Goal: Task Accomplishment & Management: Manage account settings

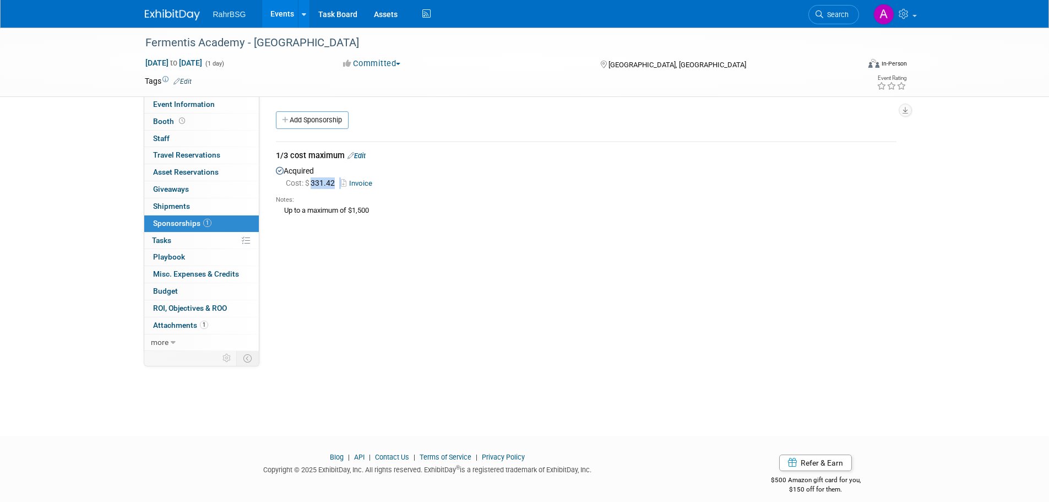
click at [169, 20] on img at bounding box center [172, 14] width 55 height 11
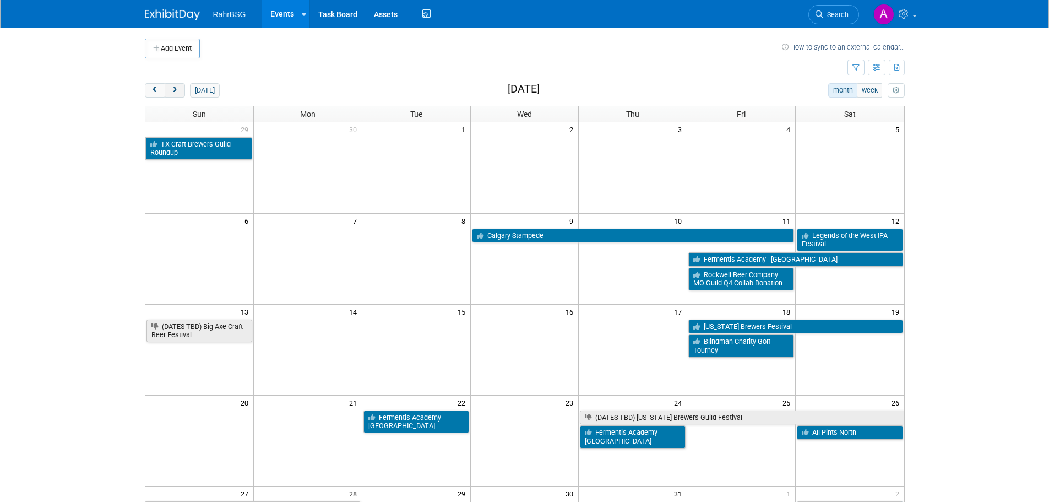
click at [182, 91] on button "next" at bounding box center [175, 90] width 20 height 14
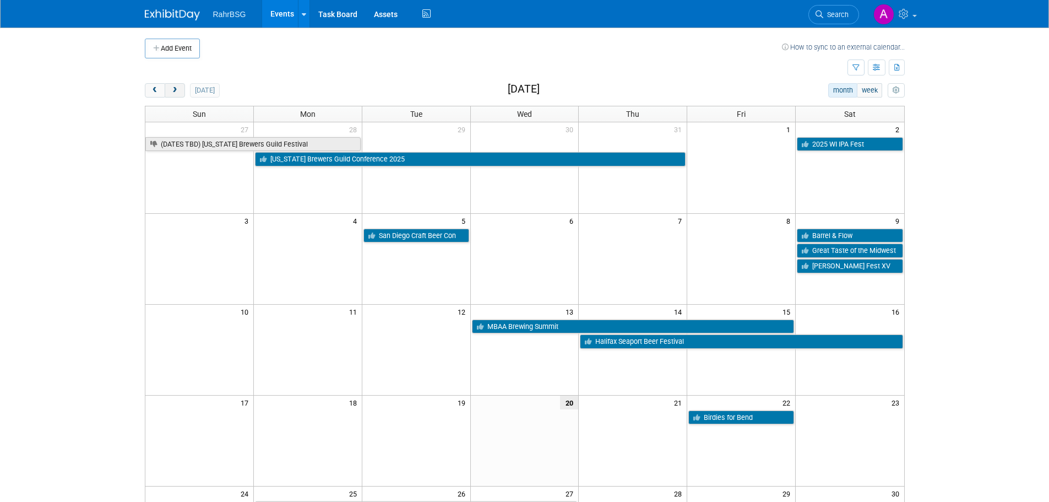
click at [182, 91] on button "next" at bounding box center [175, 90] width 20 height 14
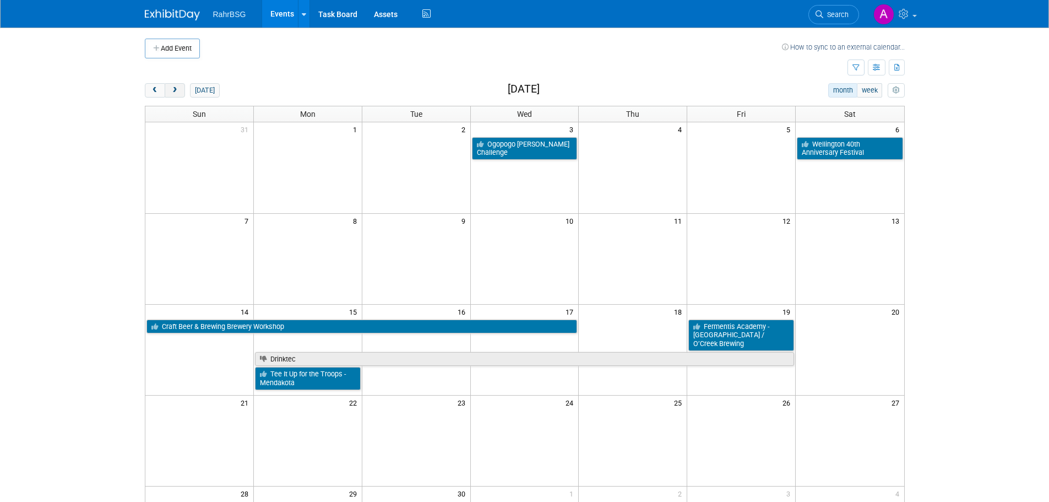
click at [182, 91] on button "next" at bounding box center [175, 90] width 20 height 14
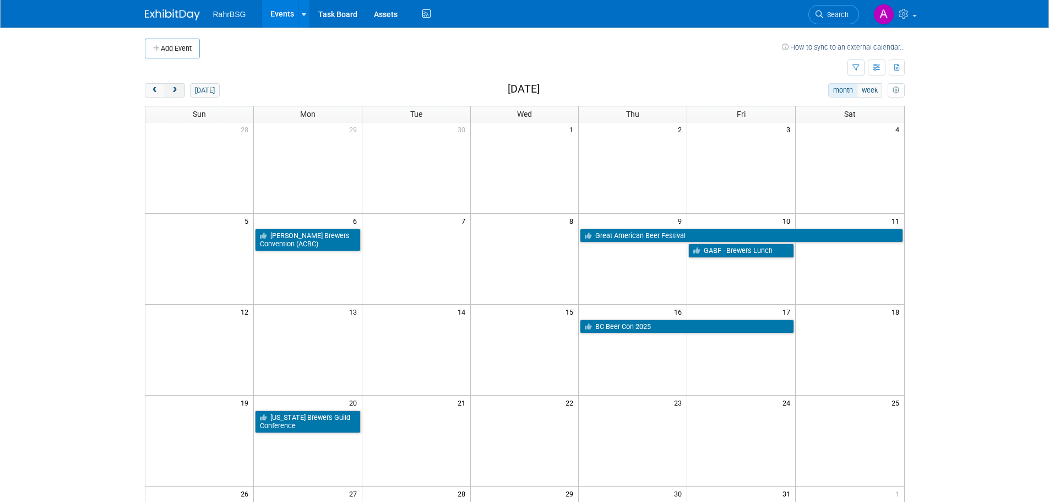
click at [182, 91] on button "next" at bounding box center [175, 90] width 20 height 14
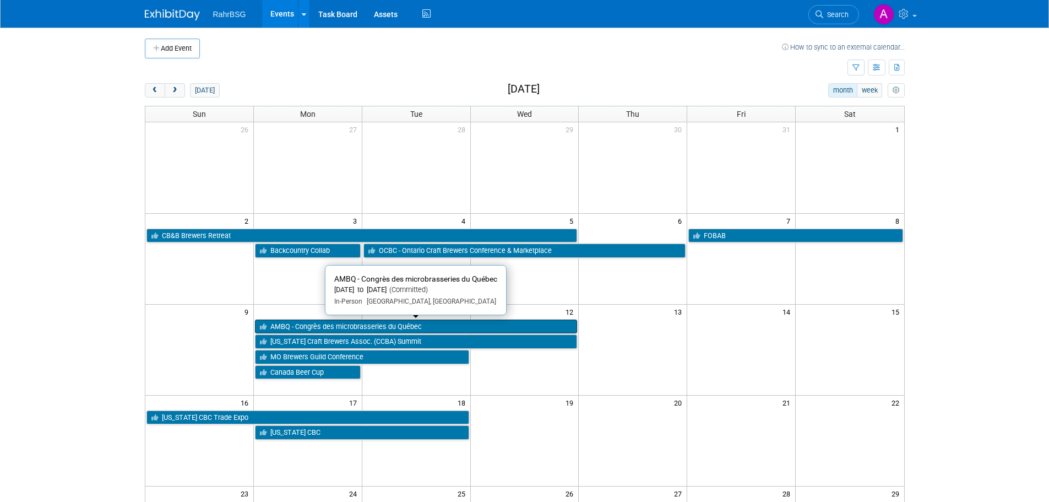
click at [357, 329] on link "AMBQ - Congrès des microbrasseries du Québec" at bounding box center [416, 326] width 323 height 14
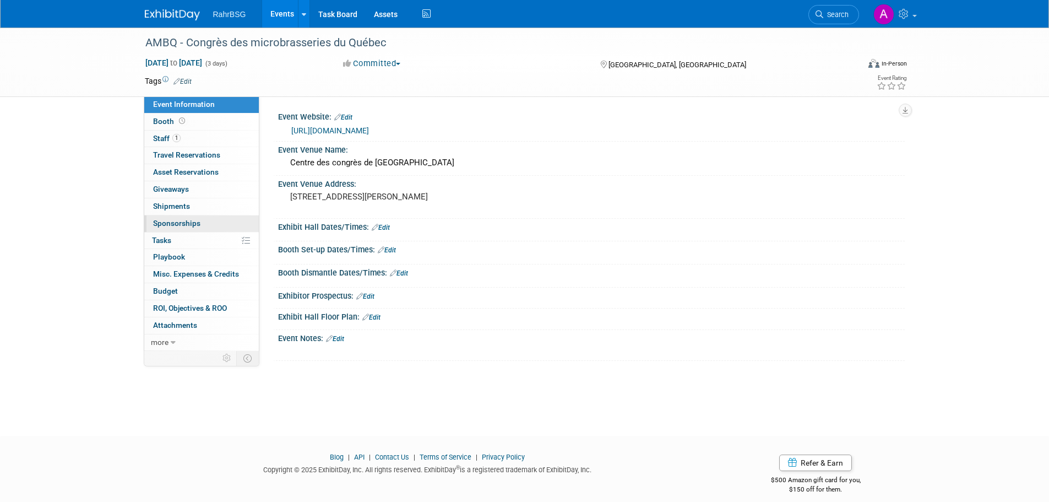
click at [168, 220] on span "Sponsorships 0" at bounding box center [176, 223] width 47 height 9
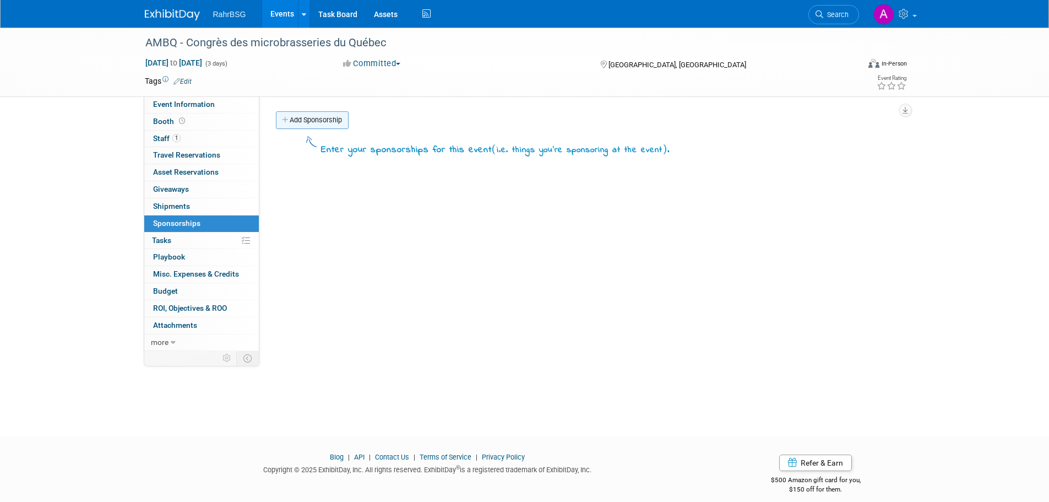
click at [304, 124] on link "Add Sponsorship" at bounding box center [312, 120] width 73 height 18
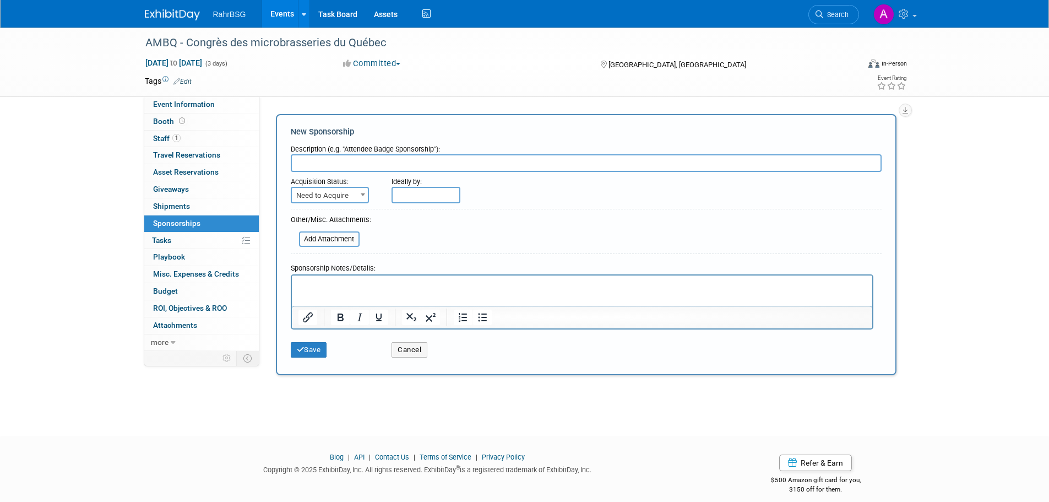
click at [367, 159] on input "text" at bounding box center [586, 163] width 591 height 18
click at [321, 162] on input "Expose & Gala Sponsorship" at bounding box center [586, 163] width 591 height 18
type input "Expose Registration & Gala Sponsorship"
click at [366, 194] on span at bounding box center [362, 194] width 11 height 14
select select "2"
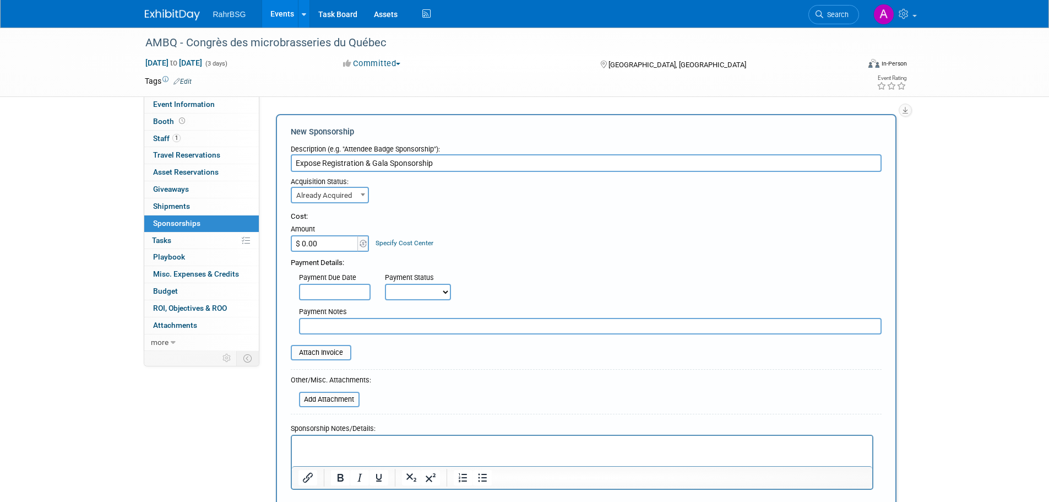
click at [334, 247] on input "$ 0.00" at bounding box center [325, 243] width 69 height 17
click at [341, 243] on input "$ 0.00" at bounding box center [325, 243] width 69 height 17
type input "$ 2,552.45"
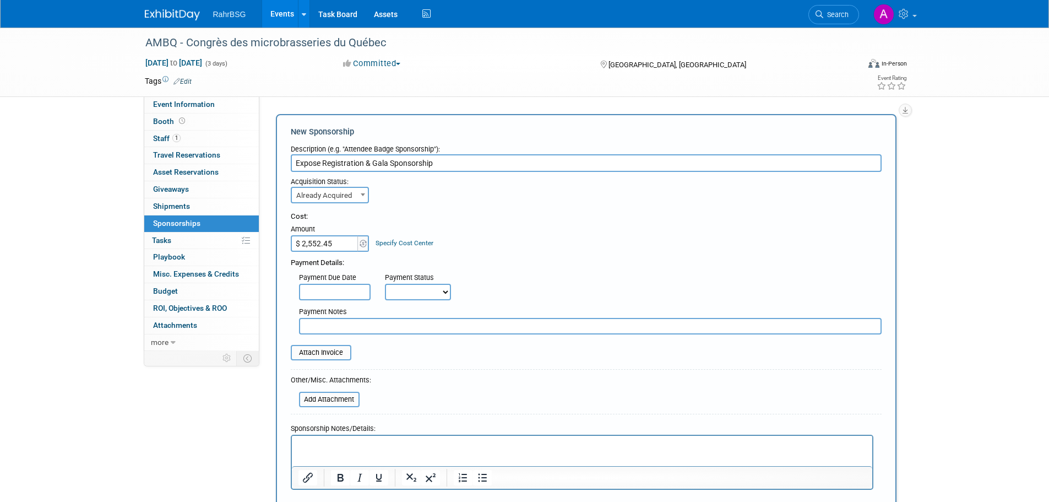
click at [423, 289] on select "Not Paid Yet Partially Paid Paid in Full" at bounding box center [418, 292] width 66 height 17
select select "1"
click at [385, 284] on select "Not Paid Yet Partially Paid Paid in Full" at bounding box center [418, 292] width 66 height 17
click at [427, 353] on table "Attach Invoice" at bounding box center [586, 352] width 591 height 15
click at [322, 351] on input "file" at bounding box center [284, 352] width 131 height 13
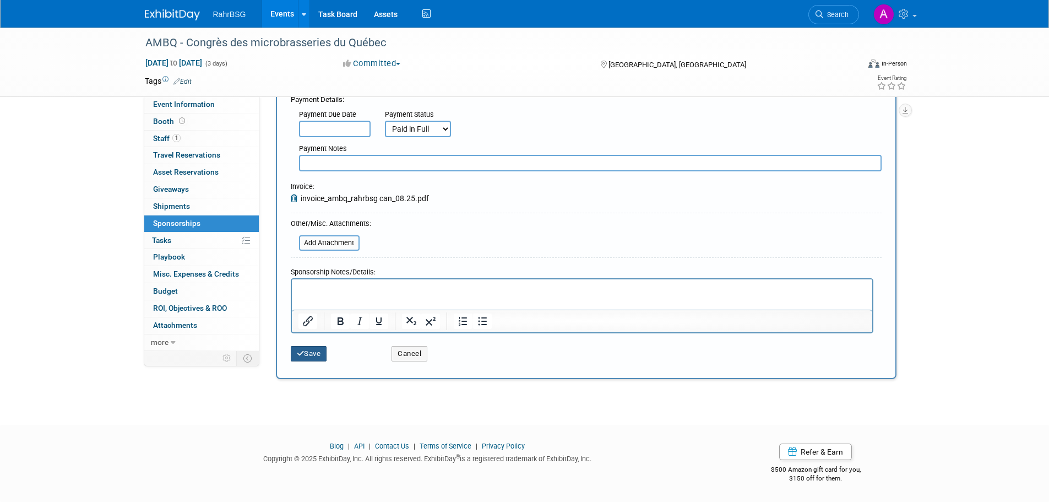
click at [322, 354] on button "Save" at bounding box center [309, 353] width 36 height 15
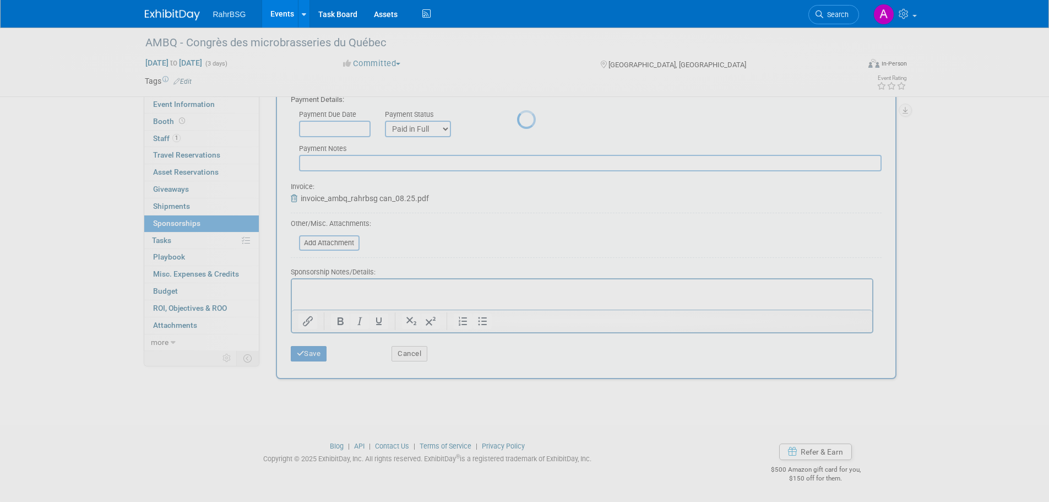
scroll to position [11, 0]
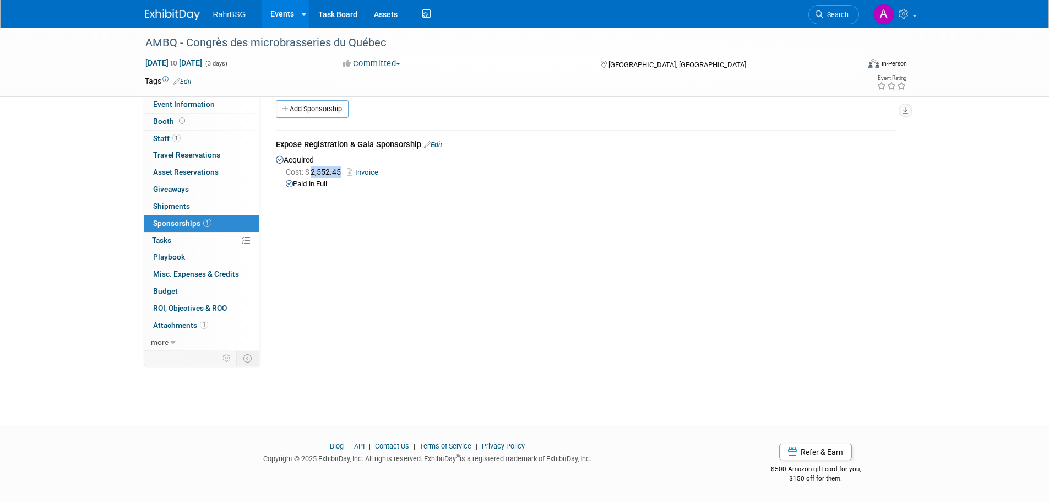
drag, startPoint x: 343, startPoint y: 171, endPoint x: 312, endPoint y: 175, distance: 31.7
click at [312, 175] on span "Cost: $ 2,552.45" at bounding box center [315, 171] width 59 height 9
copy span "2,552.45"
click at [345, 176] on div "Cost: $ 2,552.45 Invoice" at bounding box center [591, 172] width 611 height 12
drag, startPoint x: 344, startPoint y: 173, endPoint x: 311, endPoint y: 175, distance: 33.1
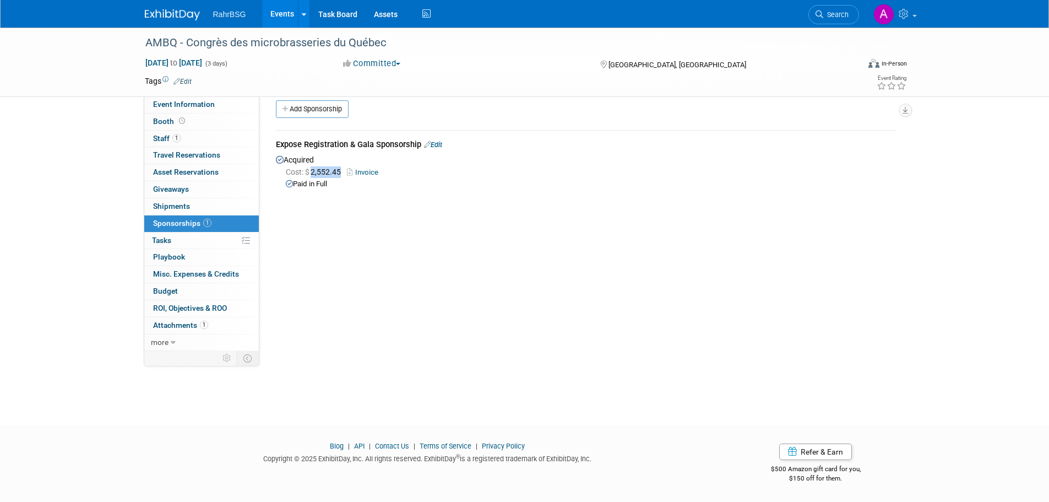
click at [311, 175] on span "Cost: $ 2,552.45" at bounding box center [315, 171] width 59 height 9
copy span "2,552.45"
click at [155, 19] on img at bounding box center [172, 14] width 55 height 11
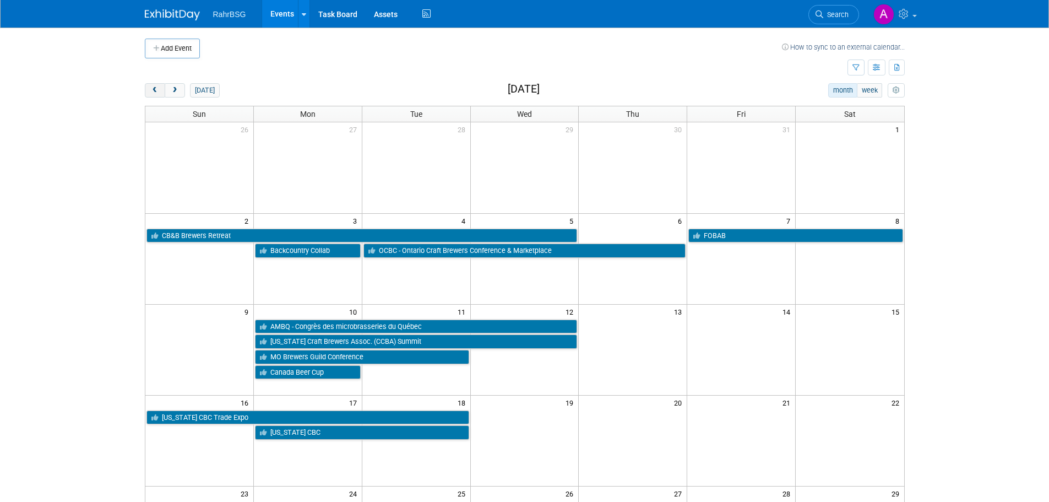
click at [149, 91] on button "prev" at bounding box center [155, 90] width 20 height 14
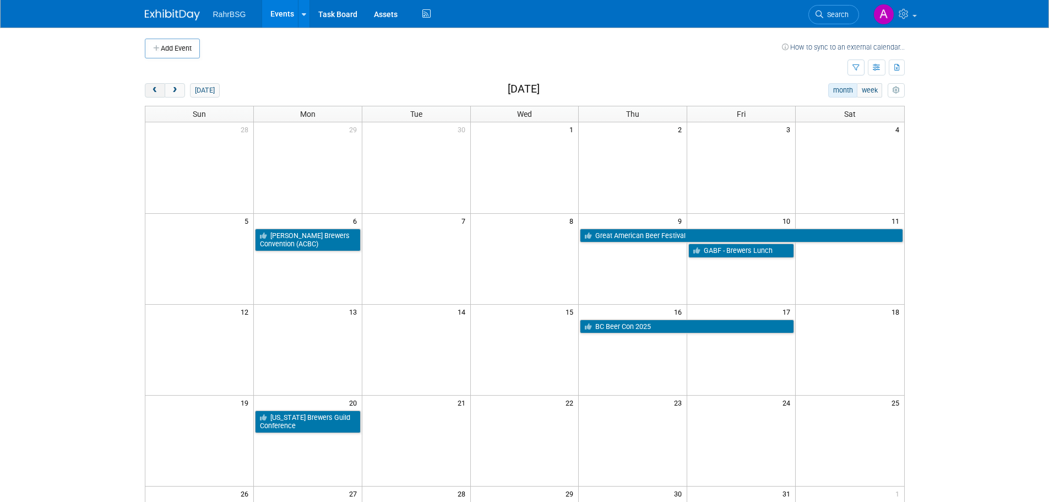
click at [149, 91] on button "prev" at bounding box center [155, 90] width 20 height 14
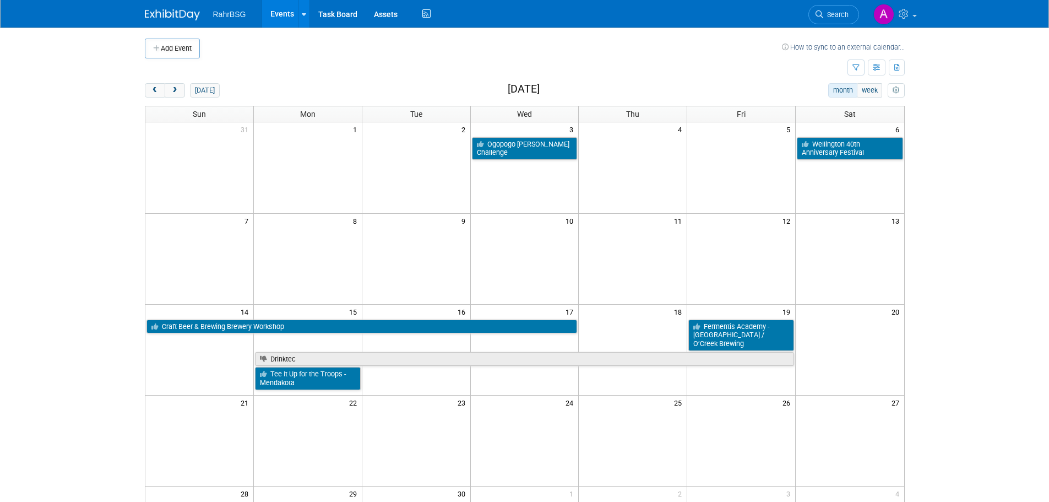
click at [145, 83] on button "prev" at bounding box center [155, 90] width 20 height 14
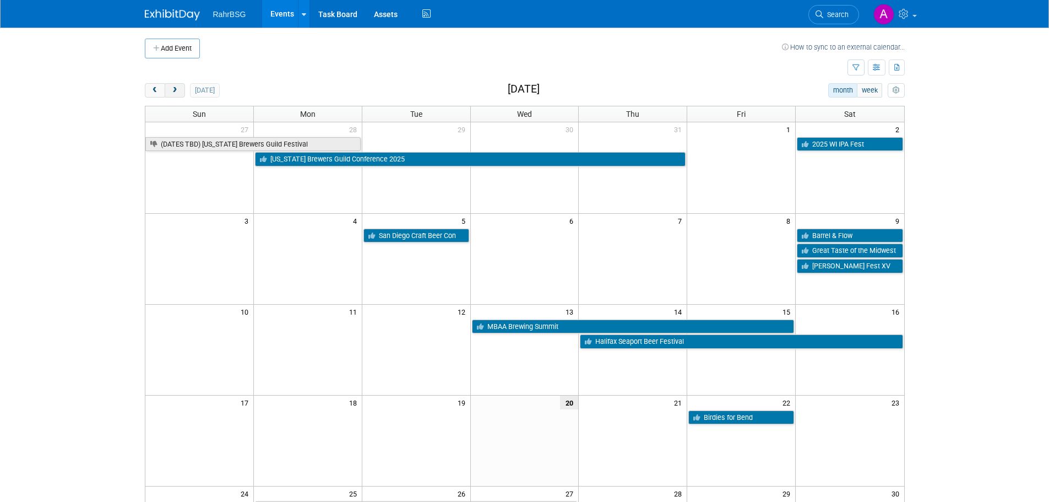
click at [180, 86] on button "next" at bounding box center [175, 90] width 20 height 14
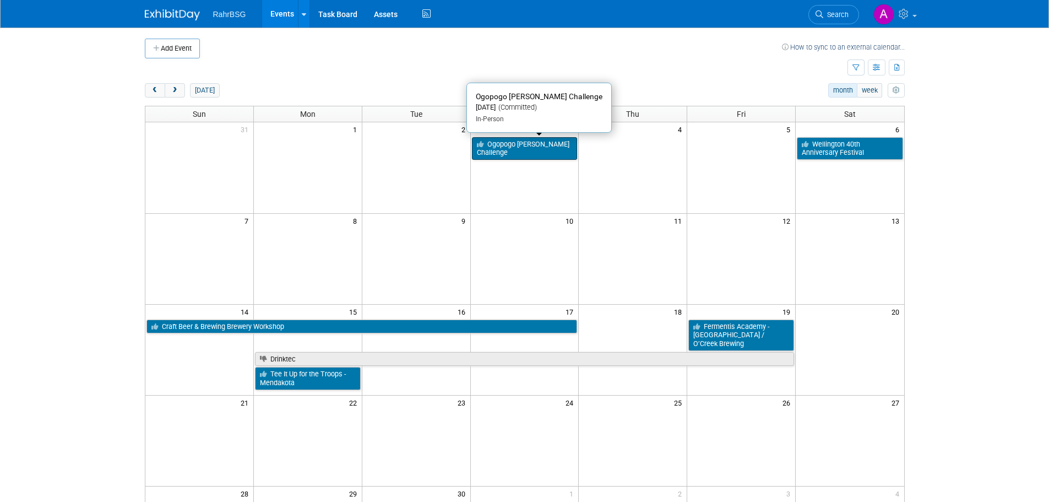
click at [520, 154] on link "Ogopogo Brewer’s Challenge" at bounding box center [525, 148] width 106 height 23
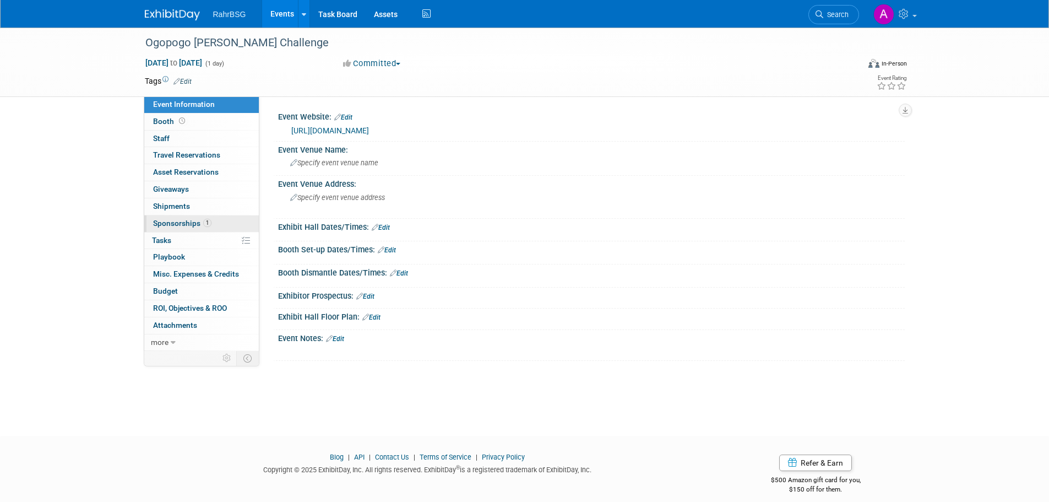
click at [193, 218] on link "1 Sponsorships 1" at bounding box center [201, 223] width 115 height 17
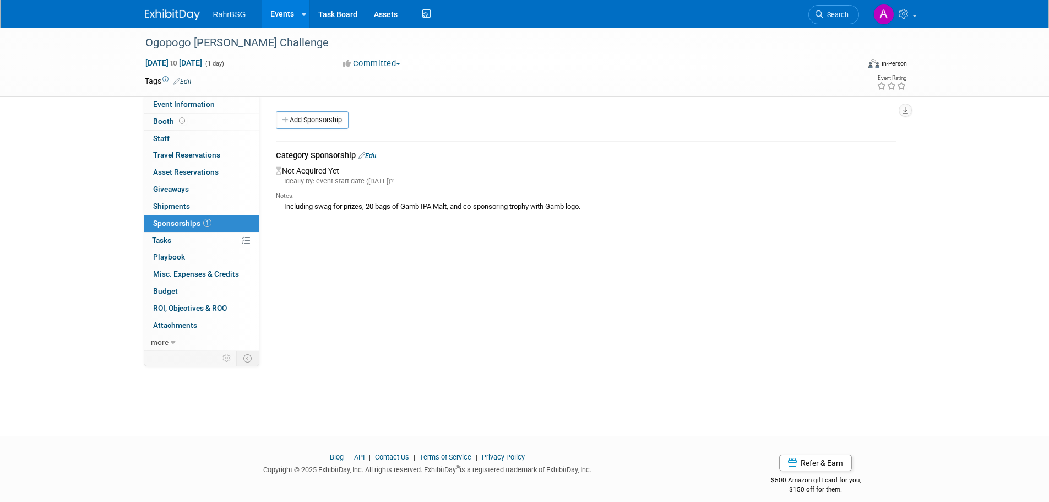
click at [673, 216] on td "Category Sponsorship Edit Not Acquired Yet Ideally by: event start date (Wed. S…" at bounding box center [586, 183] width 621 height 82
click at [175, 12] on img at bounding box center [172, 14] width 55 height 11
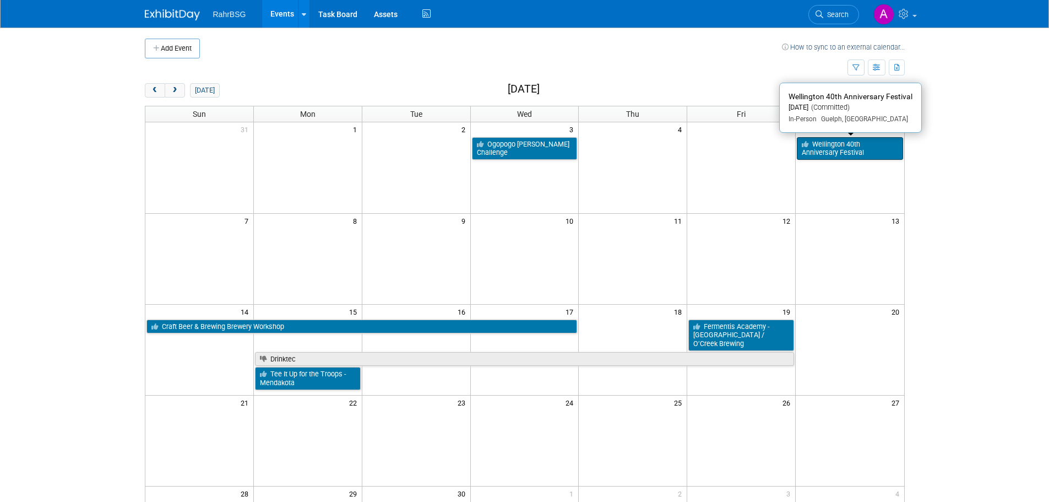
click at [818, 144] on link "Wellington 40th Anniversary Festival" at bounding box center [850, 148] width 106 height 23
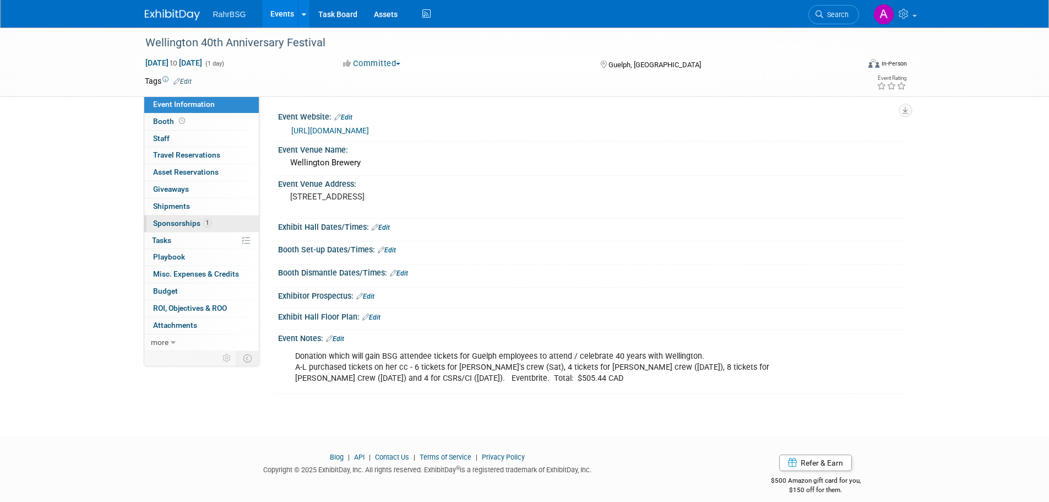
click at [182, 217] on link "1 Sponsorships 1" at bounding box center [201, 223] width 115 height 17
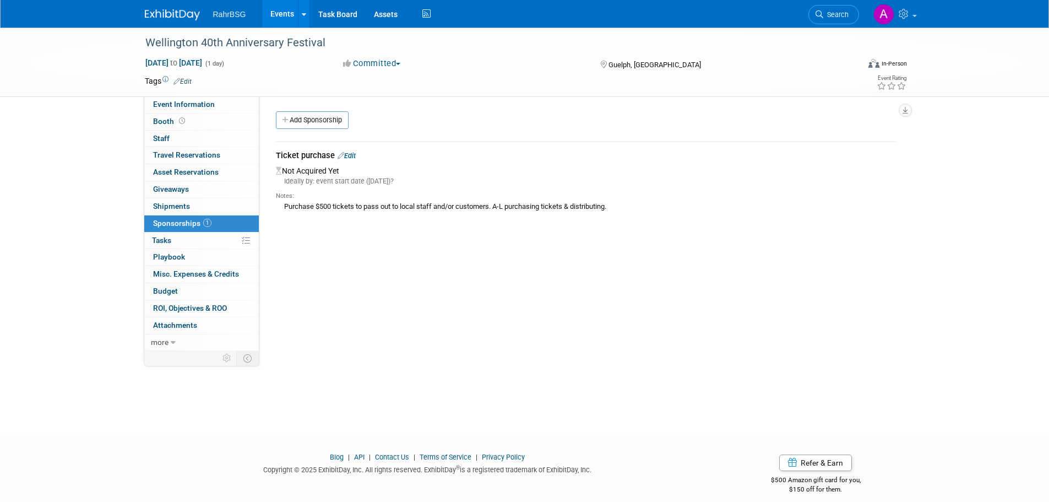
click at [386, 173] on div "Not Acquired Yet Ideally by: event start date (Sat. Sep 6, 2025)? Notes: Purcha…" at bounding box center [586, 190] width 621 height 52
click at [171, 12] on img at bounding box center [172, 14] width 55 height 11
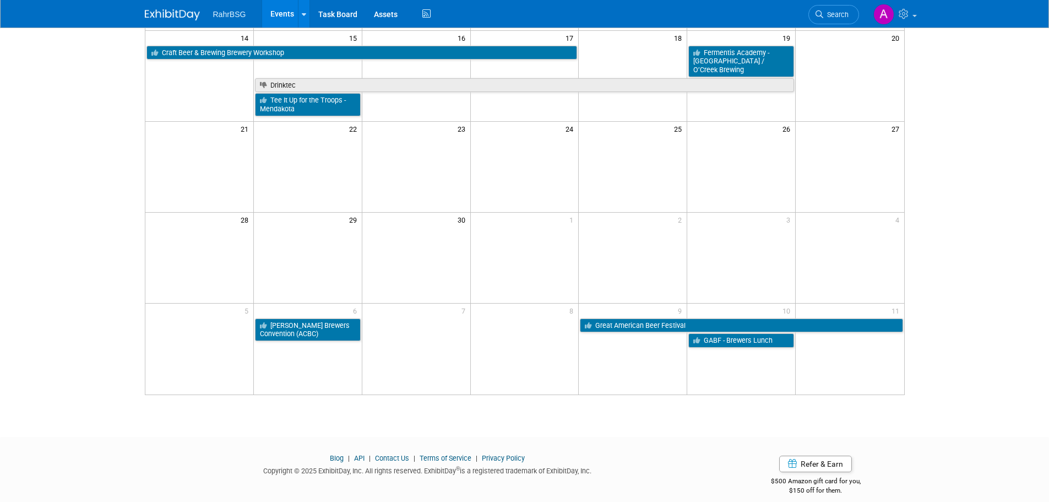
scroll to position [275, 0]
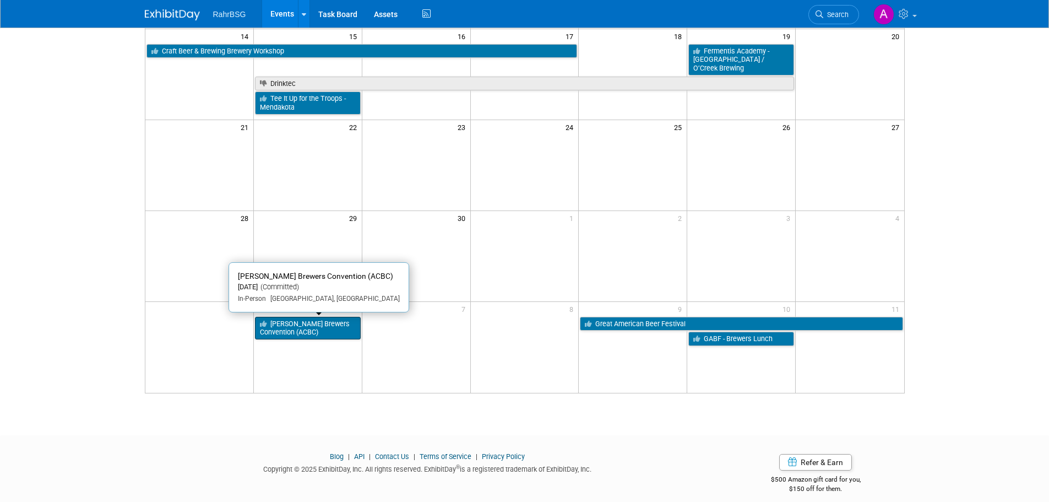
click at [287, 332] on link "[PERSON_NAME] Brewers Convention (ACBC)" at bounding box center [308, 328] width 106 height 23
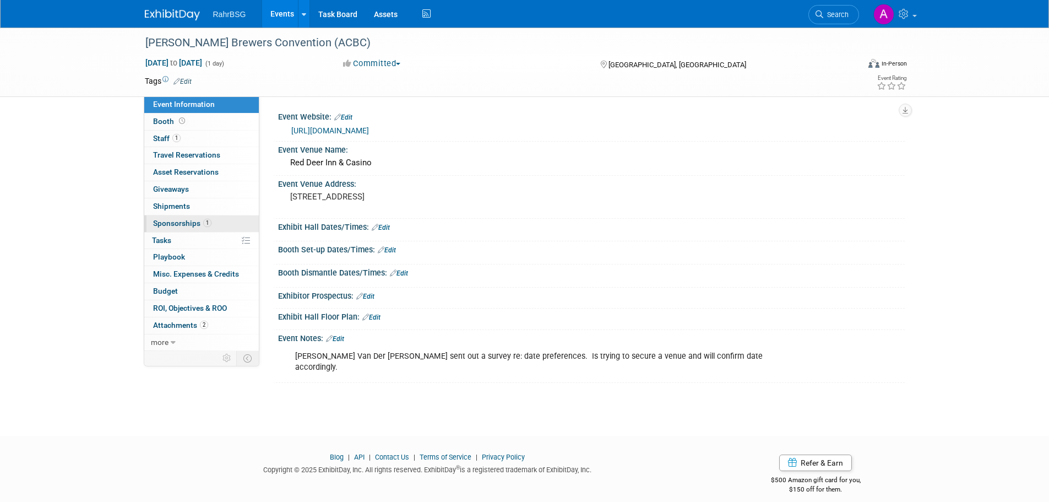
click at [194, 221] on span "Sponsorships 1" at bounding box center [182, 223] width 58 height 9
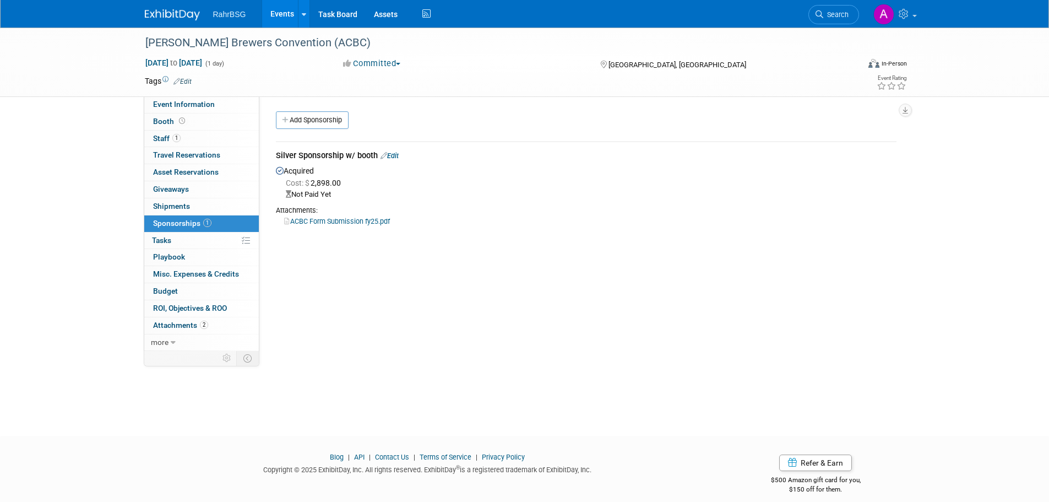
click at [187, 11] on img at bounding box center [172, 14] width 55 height 11
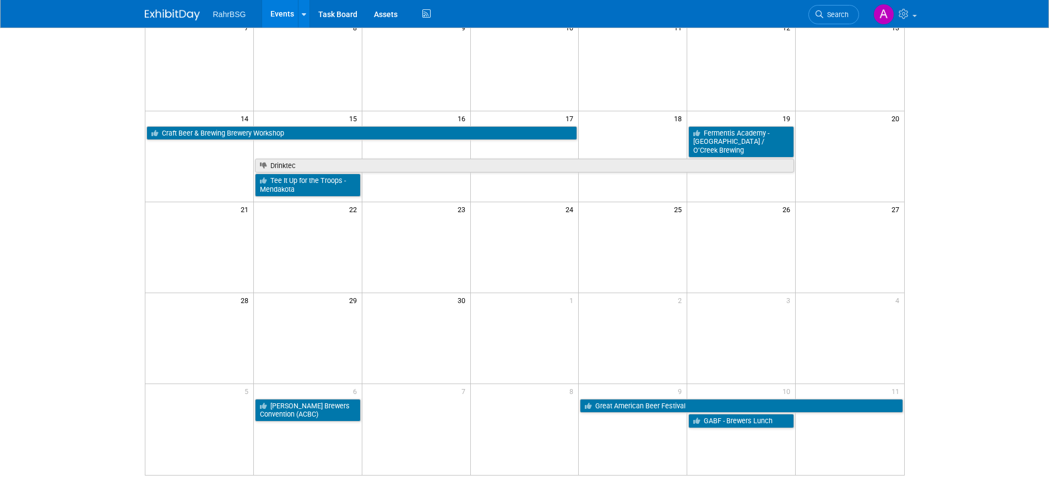
scroll to position [220, 0]
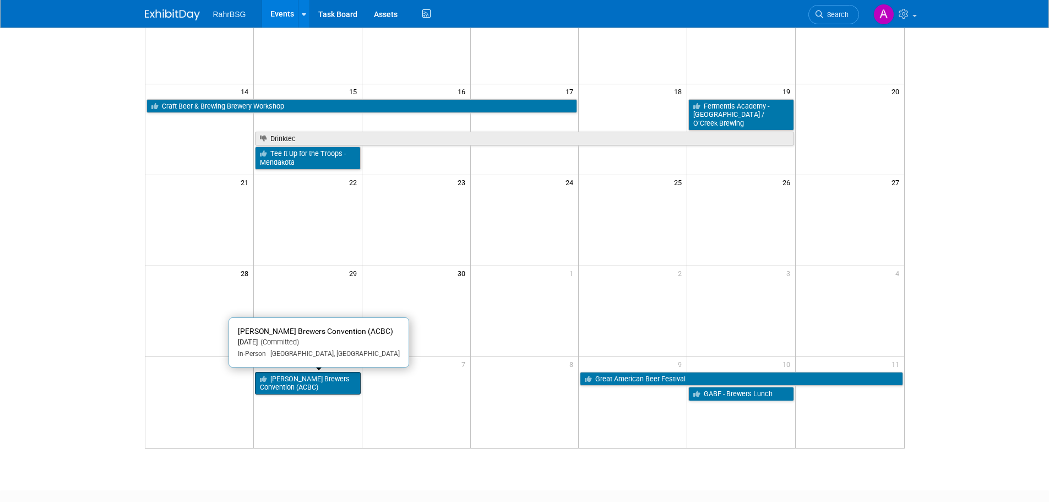
click at [338, 383] on link "[PERSON_NAME] Brewers Convention (ACBC)" at bounding box center [308, 383] width 106 height 23
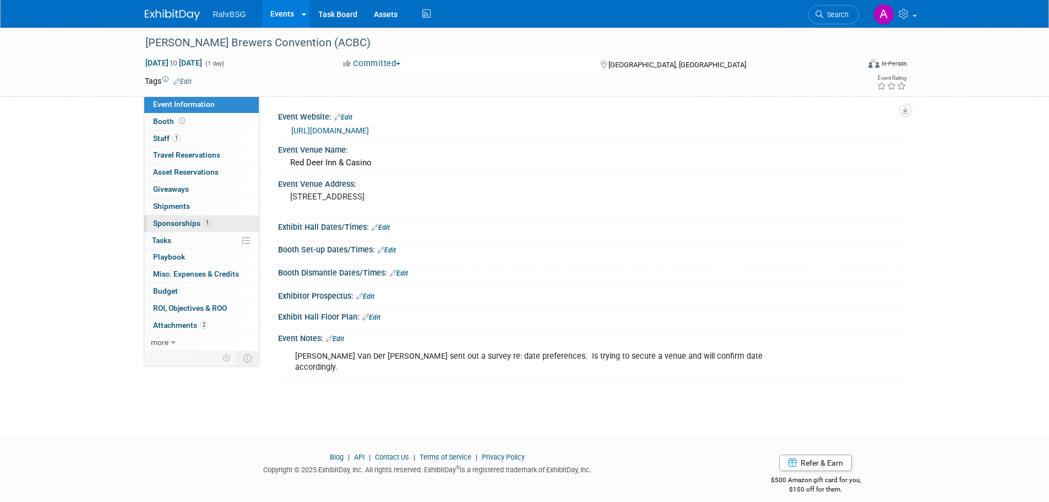
click at [176, 224] on span "Sponsorships 1" at bounding box center [182, 223] width 58 height 9
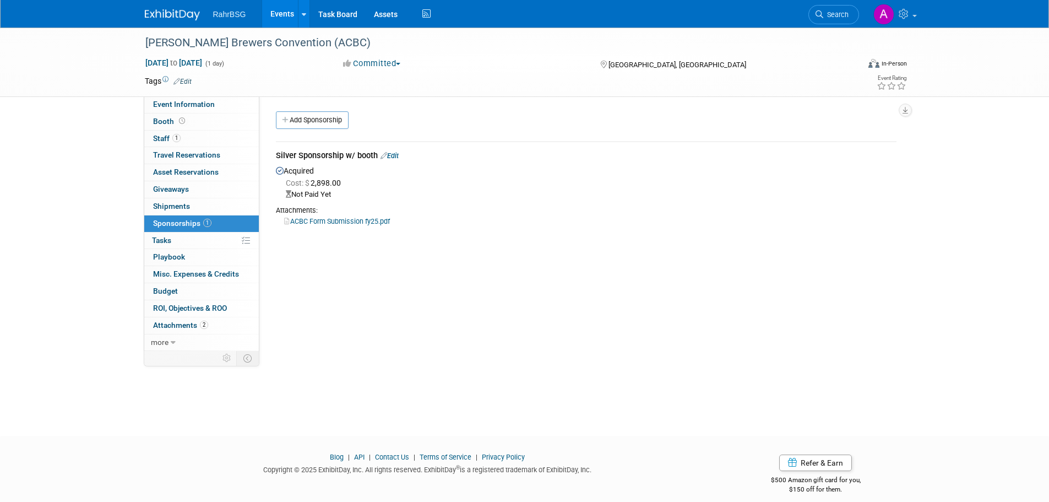
click at [398, 155] on link "Edit" at bounding box center [390, 155] width 18 height 8
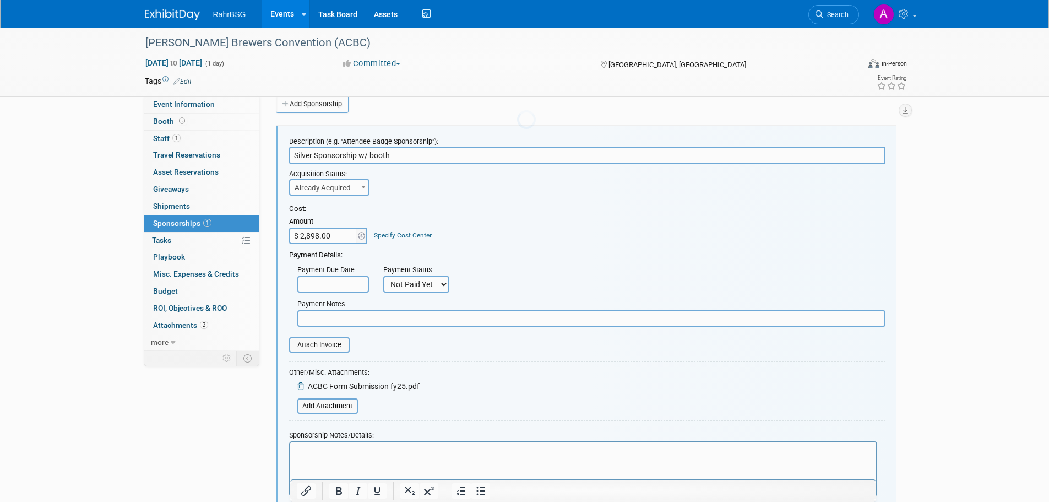
scroll to position [17, 0]
click at [318, 235] on input "$ 2,898.00" at bounding box center [323, 235] width 69 height 17
type input "$ 2,895.30"
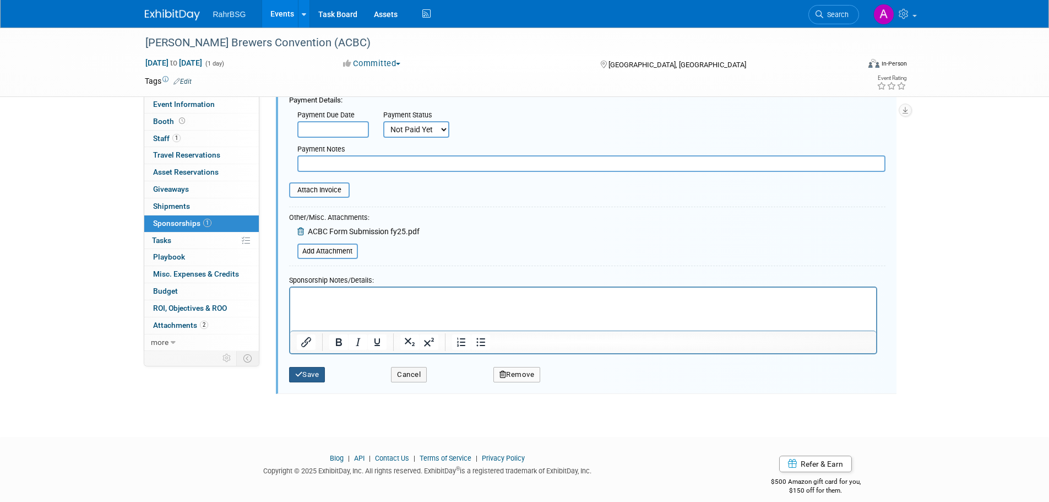
click at [296, 377] on icon "submit" at bounding box center [299, 374] width 8 height 7
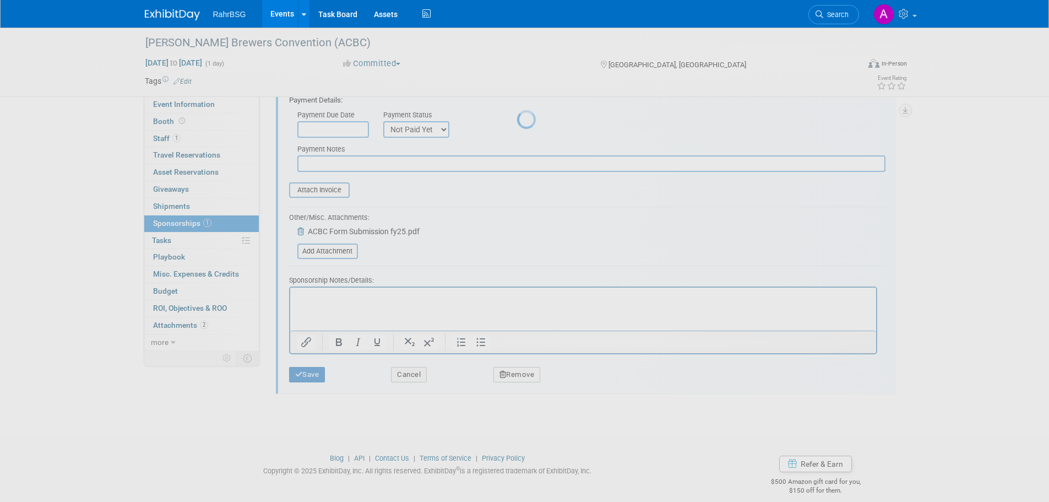
scroll to position [11, 0]
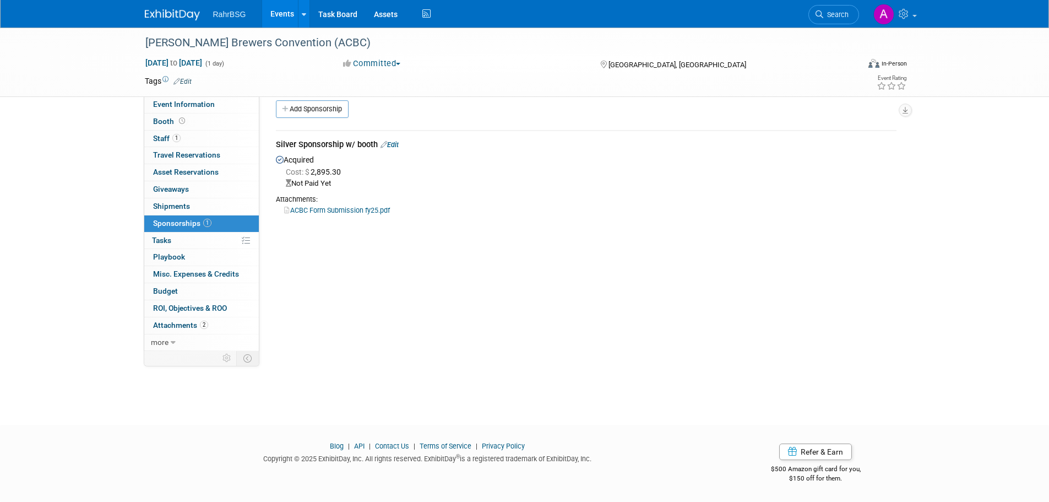
click at [156, 15] on img at bounding box center [172, 14] width 55 height 11
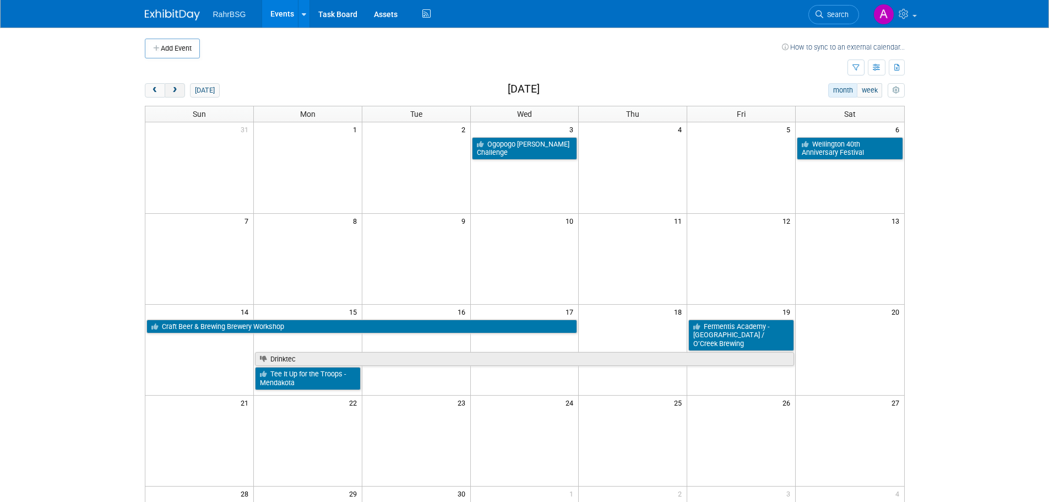
click at [180, 87] on button "next" at bounding box center [175, 90] width 20 height 14
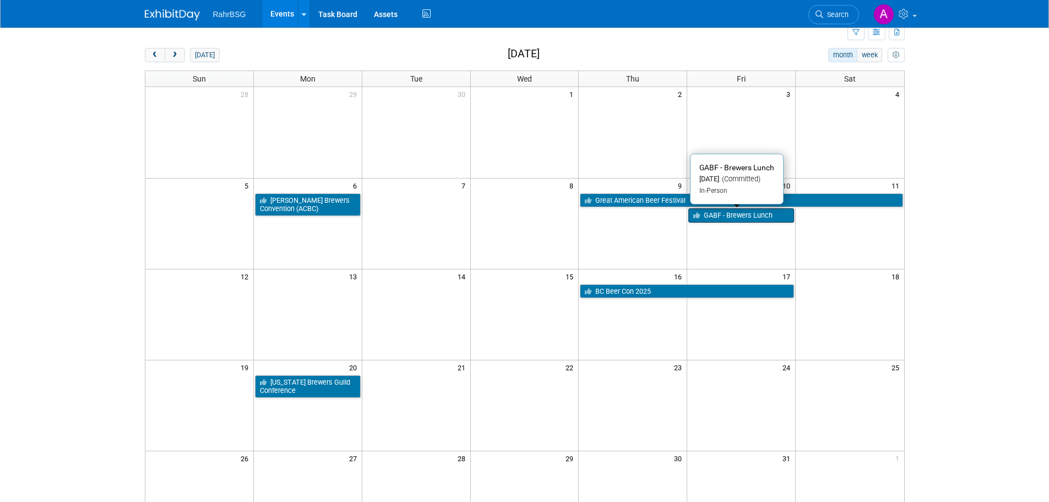
scroll to position [55, 0]
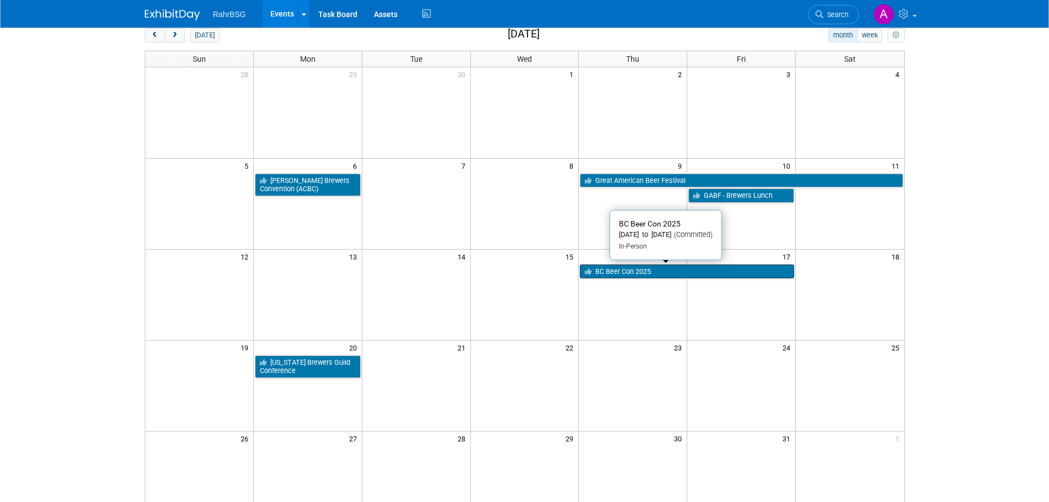
click at [679, 269] on link "BC Beer Con 2025" at bounding box center [687, 271] width 214 height 14
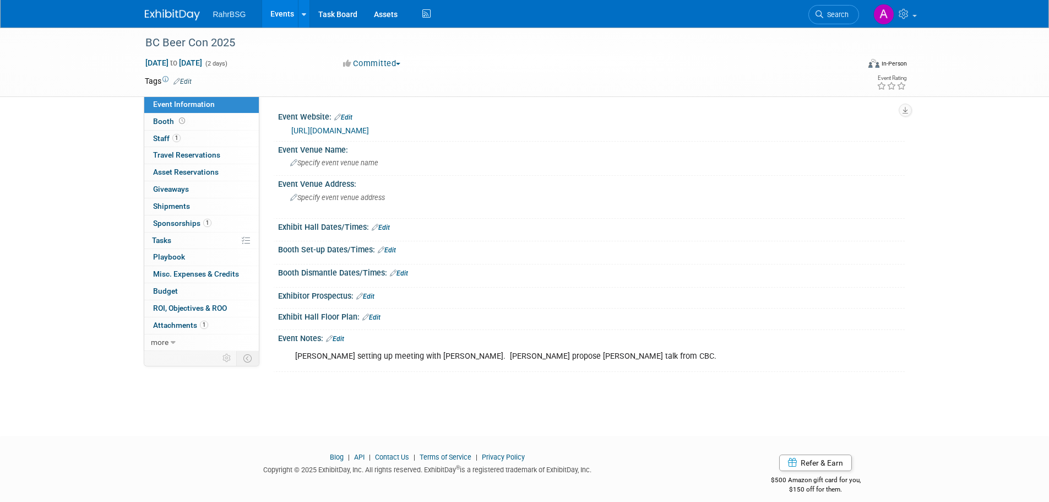
click at [171, 218] on link "1 Sponsorships 1" at bounding box center [201, 223] width 115 height 17
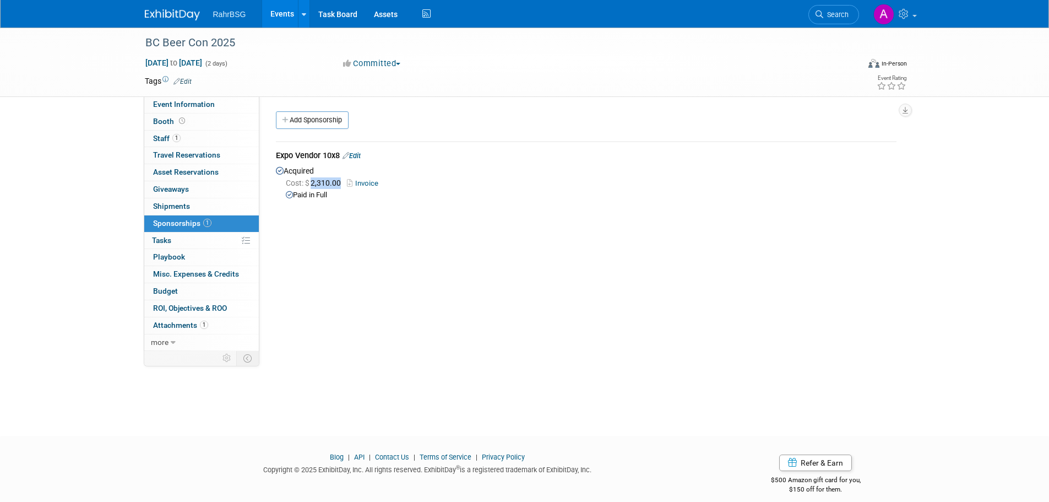
drag, startPoint x: 312, startPoint y: 181, endPoint x: 343, endPoint y: 183, distance: 30.3
click at [343, 183] on span "Cost: $ 2,310.00" at bounding box center [315, 182] width 59 height 9
click at [379, 183] on link "Invoice" at bounding box center [365, 183] width 36 height 8
click at [360, 154] on link "Edit" at bounding box center [352, 155] width 18 height 8
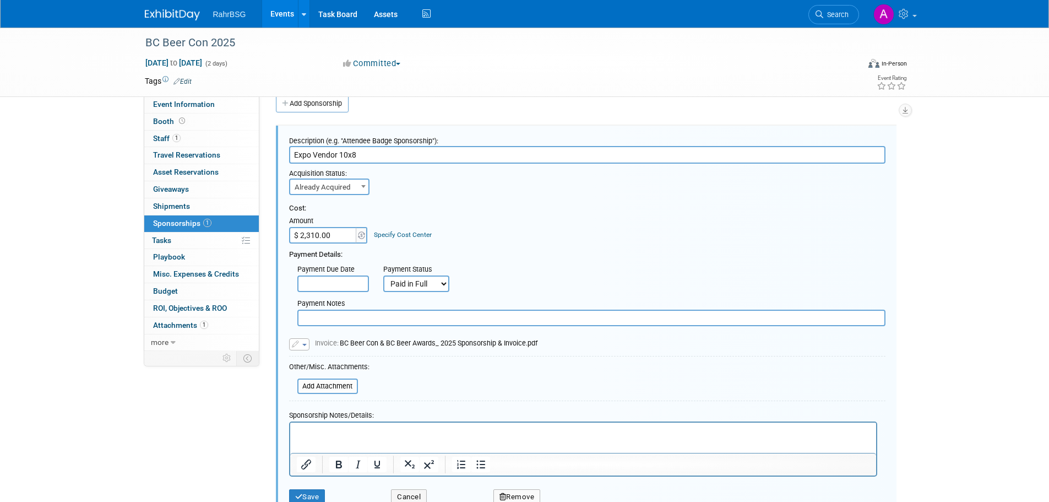
click at [334, 235] on input "$ 2,310.00" at bounding box center [323, 235] width 69 height 17
paste input "1,665.36"
type input "$ 1,665.36"
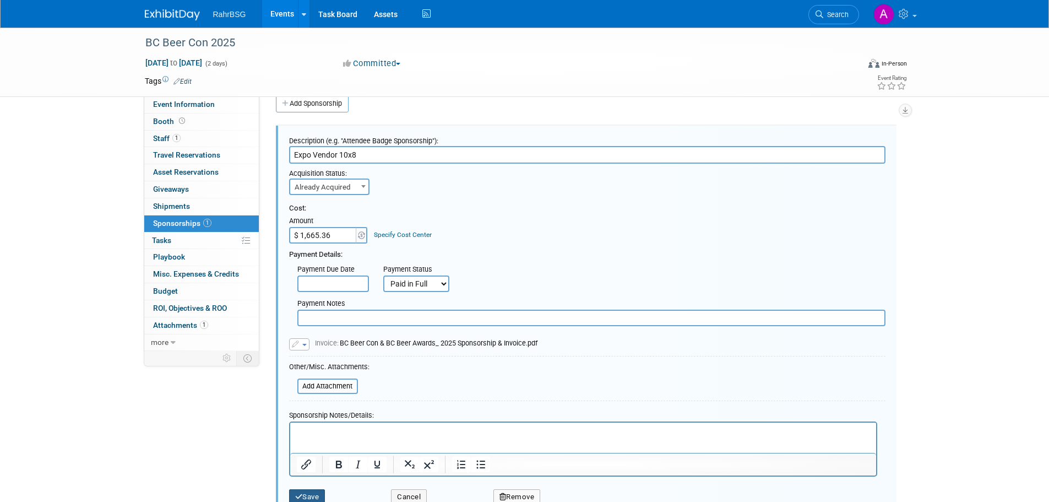
click at [306, 496] on button "Save" at bounding box center [307, 496] width 36 height 15
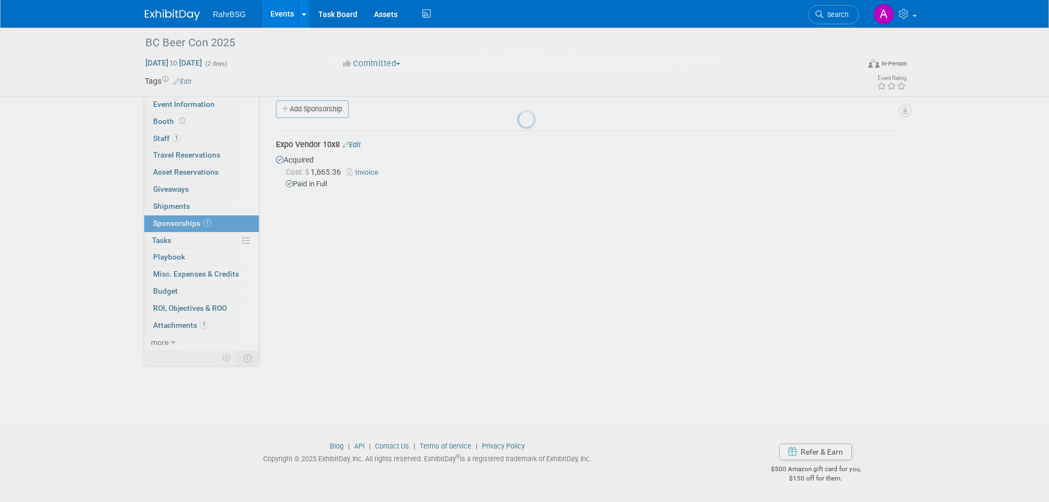
scroll to position [11, 0]
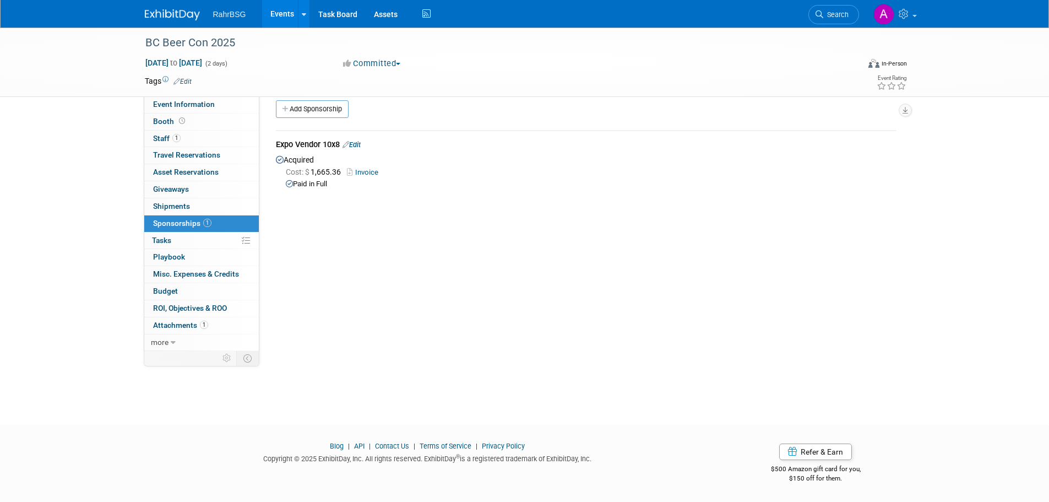
click at [364, 173] on link "Invoice" at bounding box center [365, 172] width 36 height 8
click at [187, 14] on img at bounding box center [172, 14] width 55 height 11
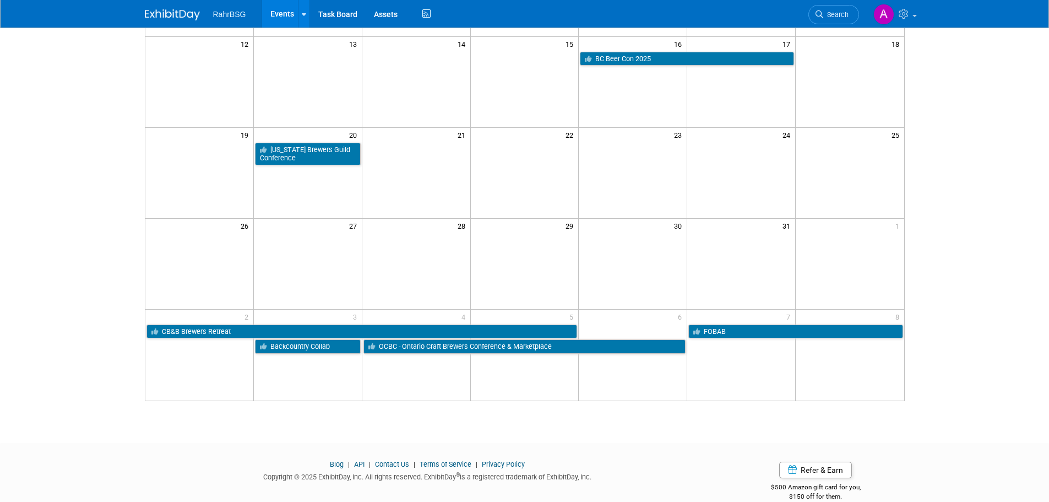
scroll to position [275, 0]
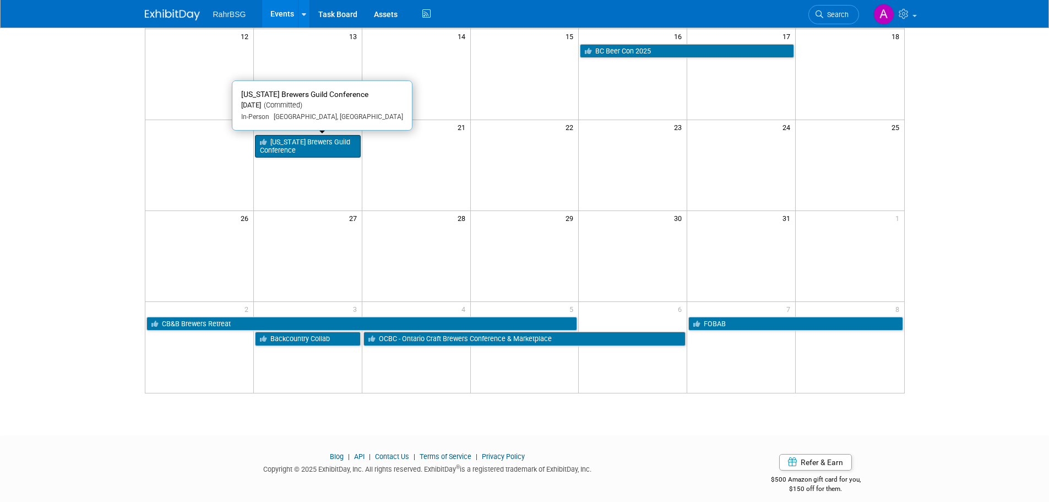
click at [321, 143] on link "[US_STATE] Brewers Guild Conference" at bounding box center [308, 146] width 106 height 23
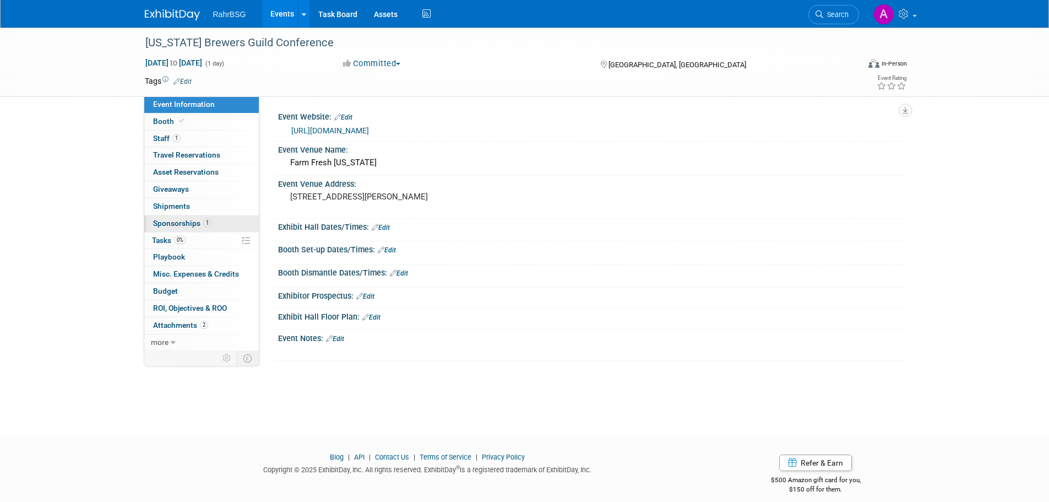
click at [177, 226] on span "Sponsorships 1" at bounding box center [182, 223] width 58 height 9
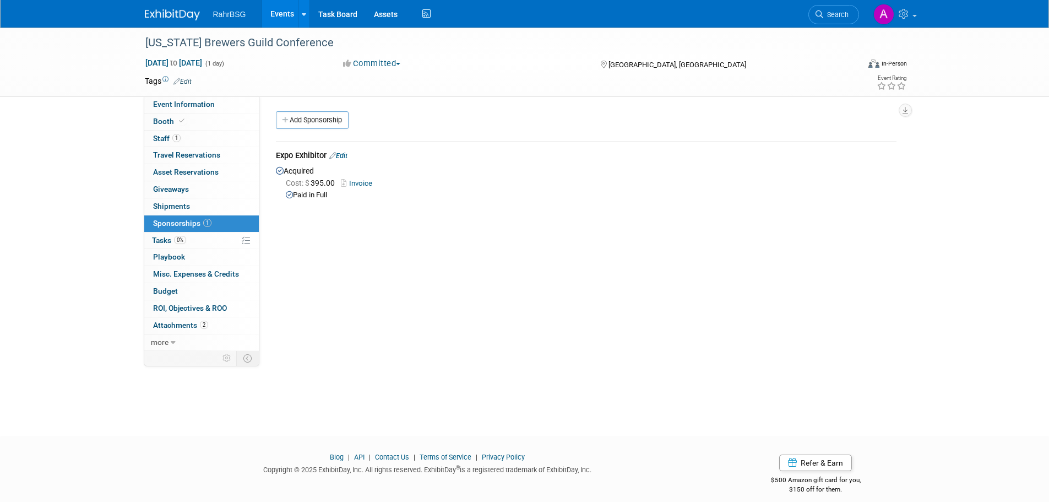
click at [360, 179] on link "Invoice" at bounding box center [359, 183] width 36 height 8
click at [160, 10] on img at bounding box center [172, 14] width 55 height 11
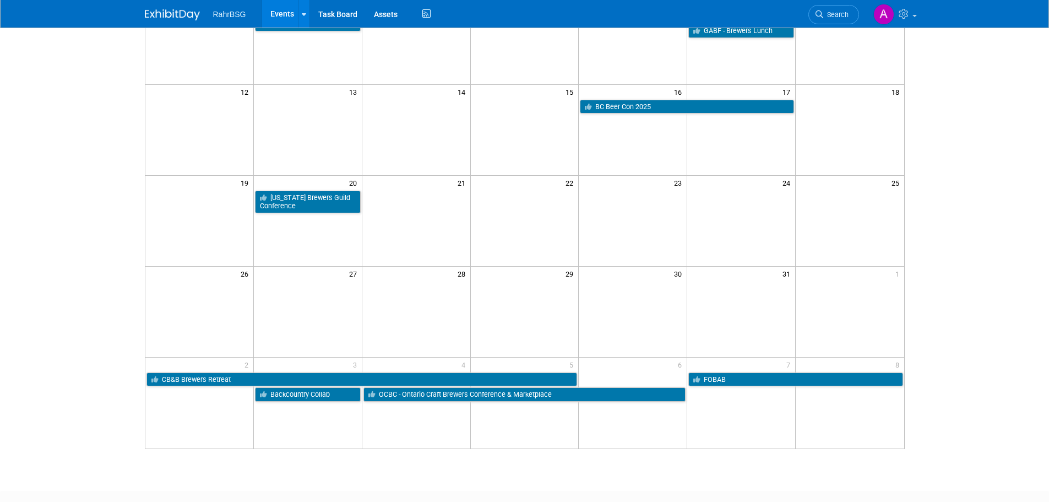
scroll to position [220, 0]
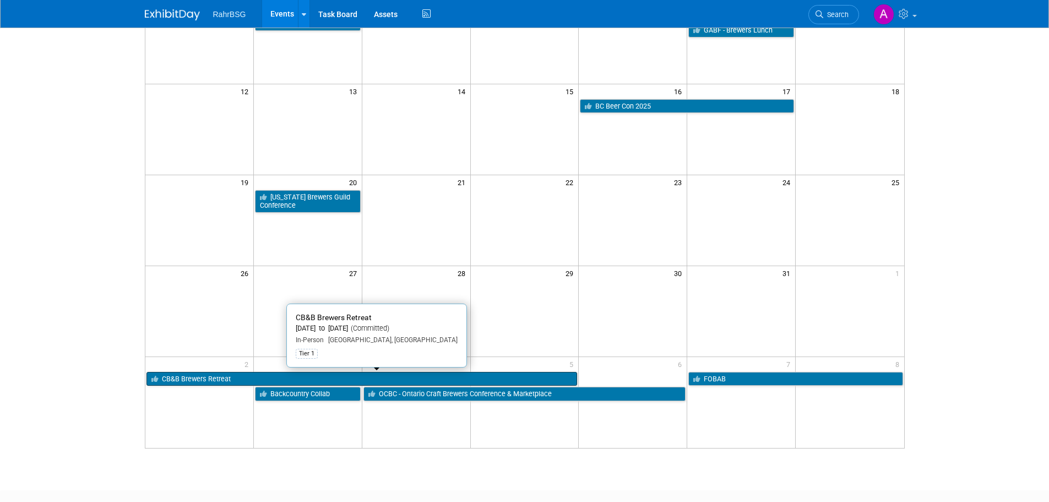
click at [298, 376] on link "CB&B Brewers Retreat" at bounding box center [361, 379] width 431 height 14
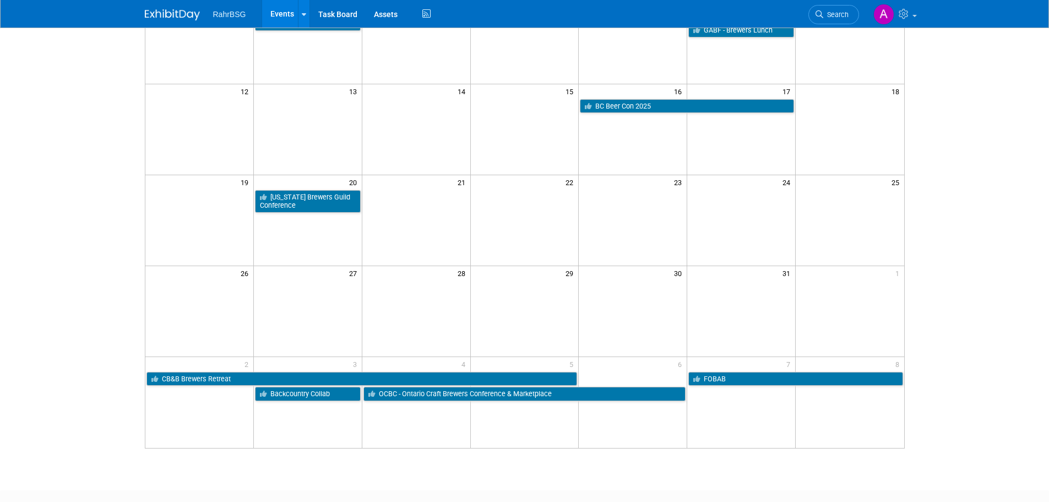
scroll to position [220, 0]
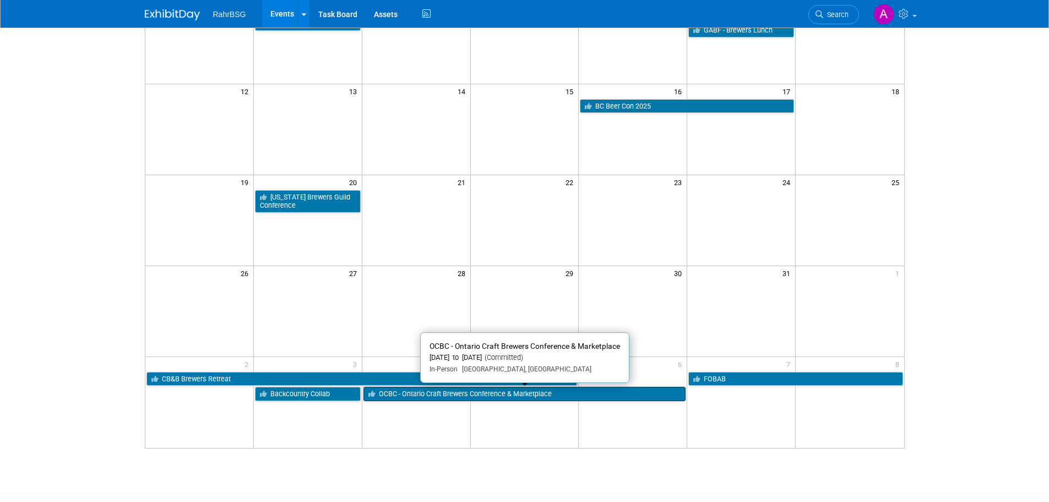
click at [572, 396] on link "OCBC - Ontario Craft Brewers Conference & Marketplace" at bounding box center [524, 394] width 323 height 14
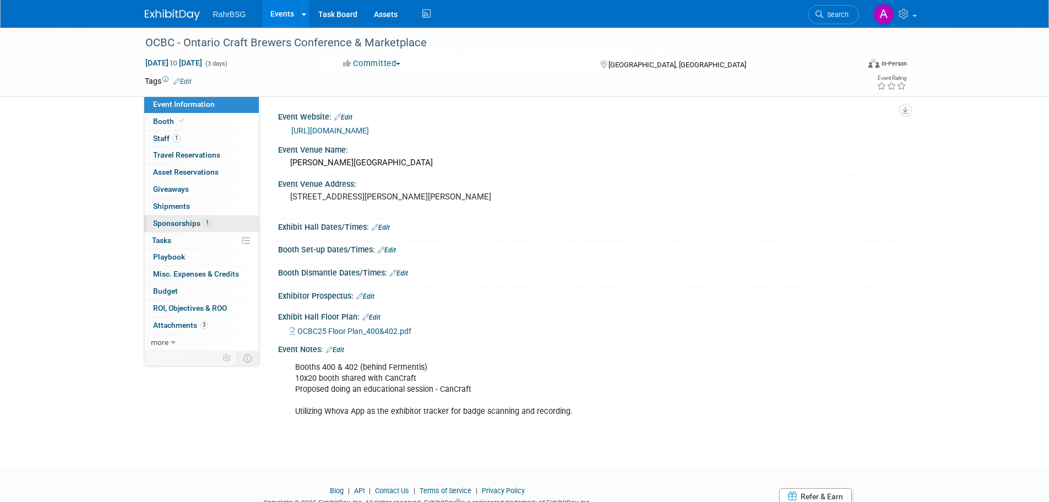
click at [157, 218] on link "1 Sponsorships 1" at bounding box center [201, 223] width 115 height 17
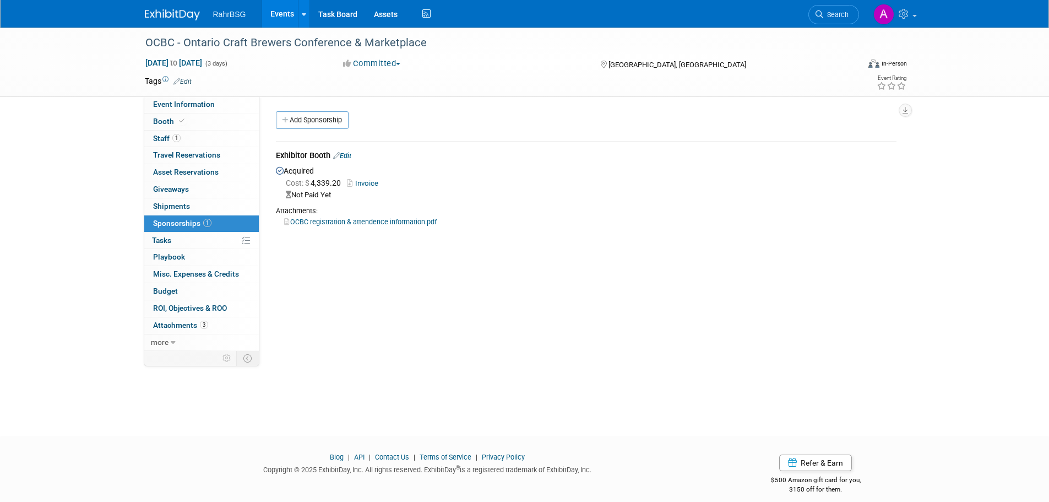
click at [371, 180] on link "Invoice" at bounding box center [365, 183] width 36 height 8
click at [340, 154] on icon at bounding box center [336, 155] width 7 height 7
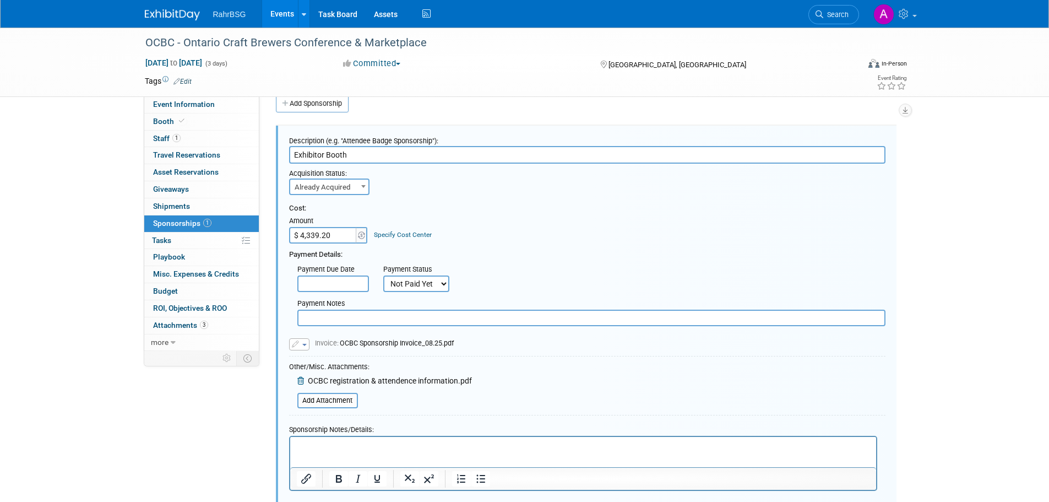
click at [339, 237] on input "$ 4,339.20" at bounding box center [323, 235] width 69 height 17
paste input "2,768.39"
type input "$ 2,768.39"
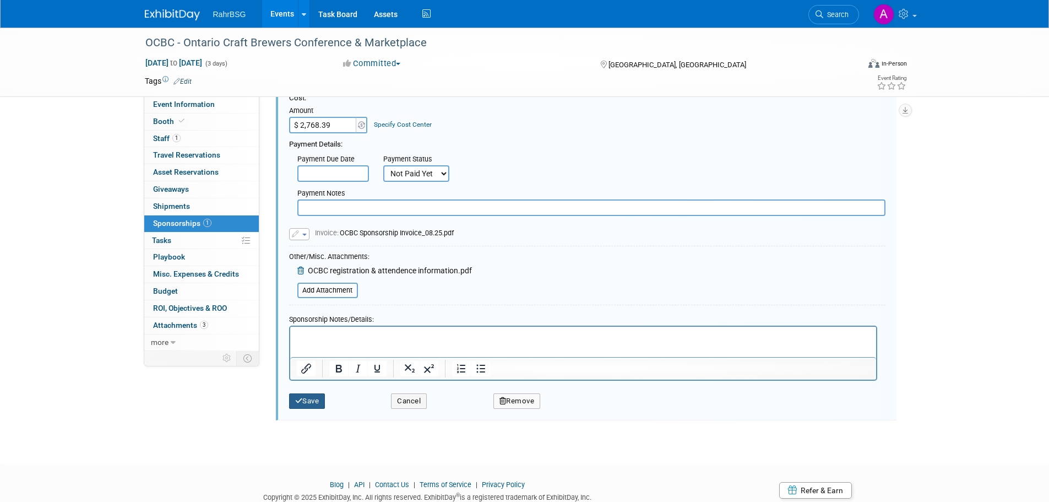
click at [309, 406] on button "Save" at bounding box center [307, 400] width 36 height 15
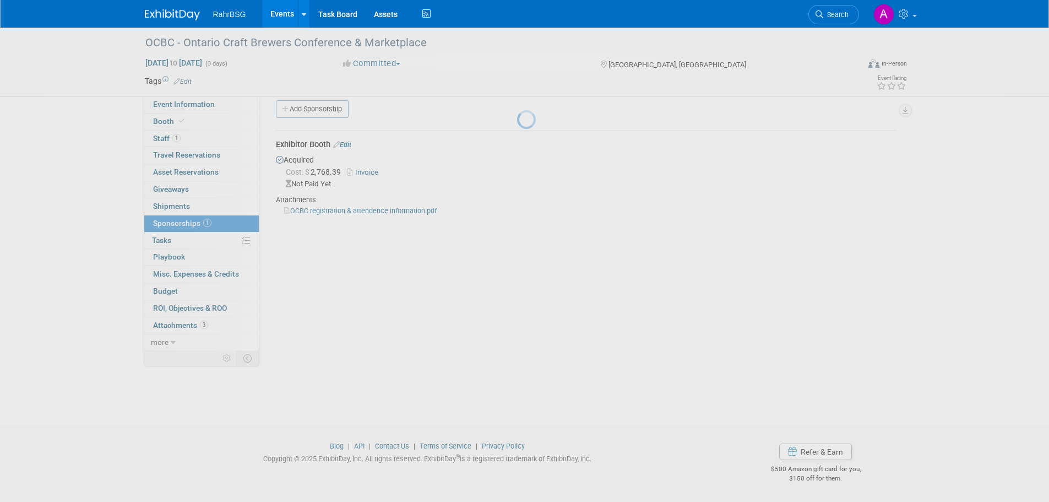
scroll to position [11, 0]
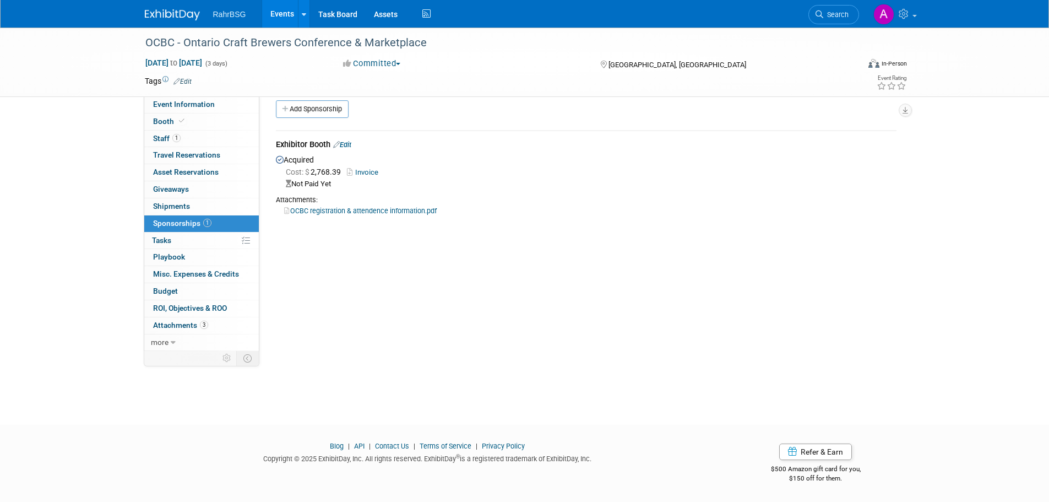
click at [150, 12] on img at bounding box center [172, 14] width 55 height 11
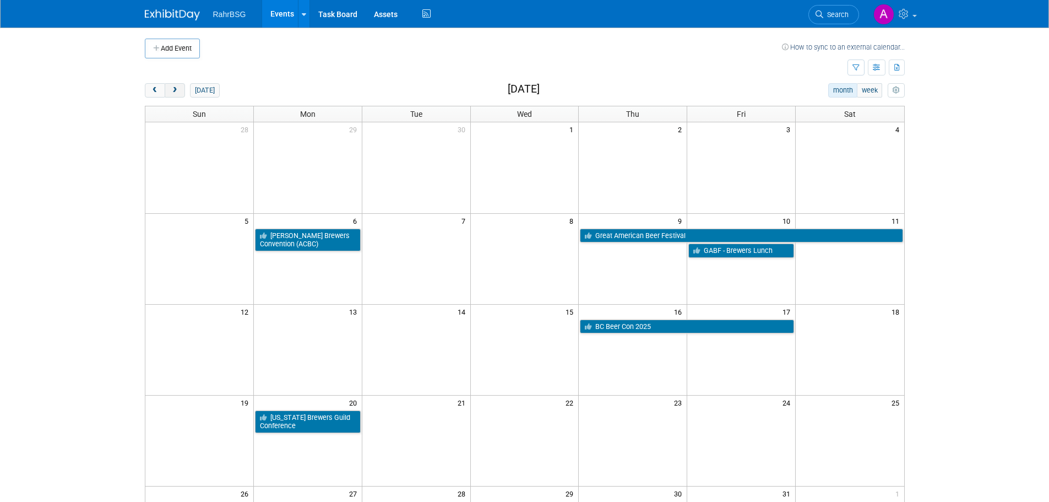
click at [178, 94] on span "next" at bounding box center [175, 90] width 8 height 7
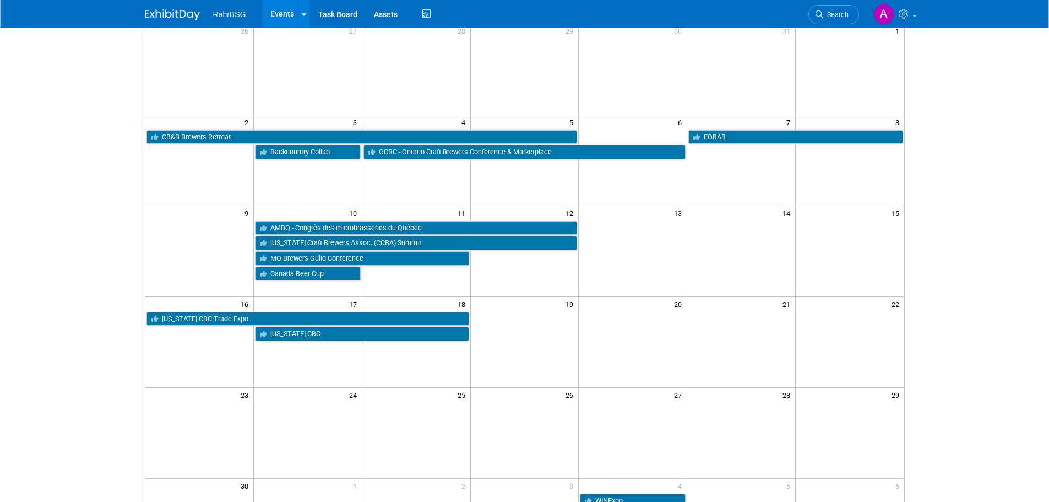
scroll to position [110, 0]
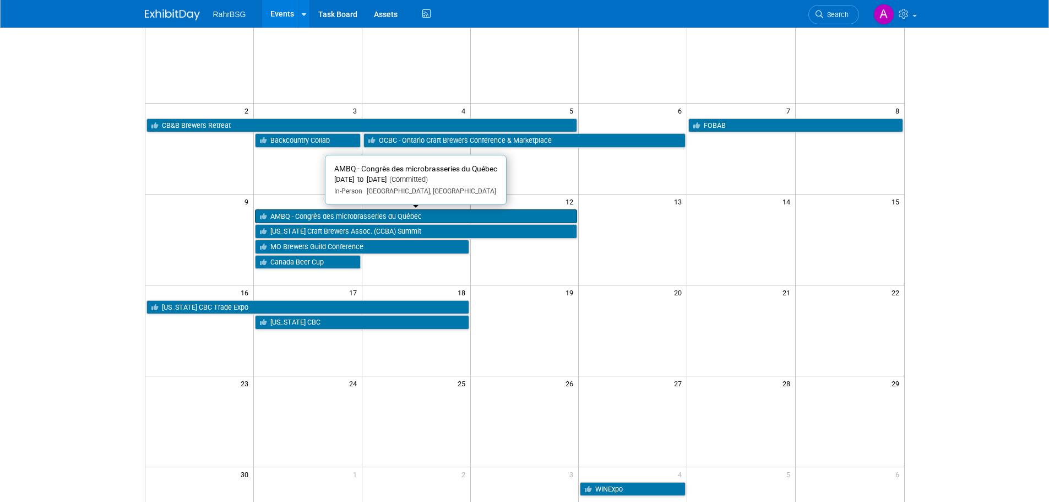
click at [350, 215] on link "AMBQ - Congrès des microbrasseries du Québec" at bounding box center [416, 216] width 323 height 14
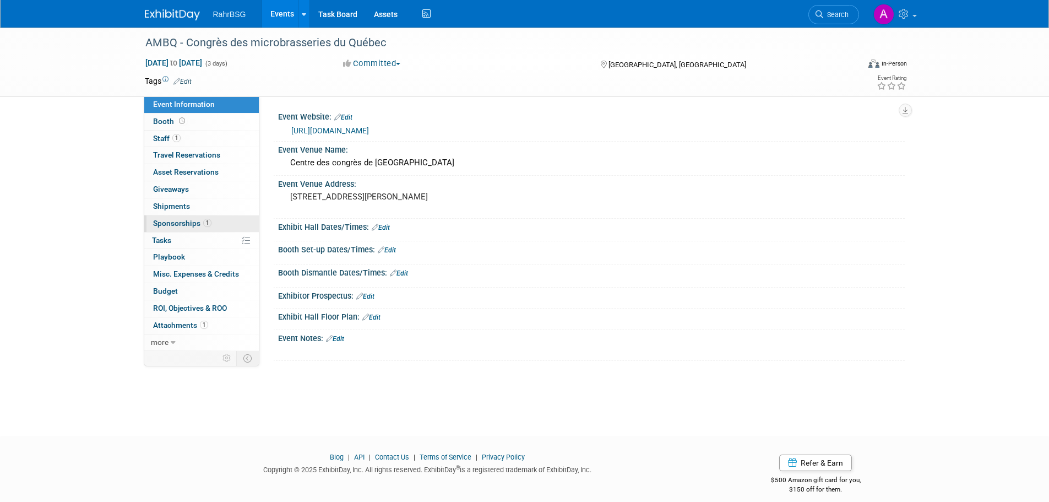
click at [161, 219] on span "Sponsorships 1" at bounding box center [182, 223] width 58 height 9
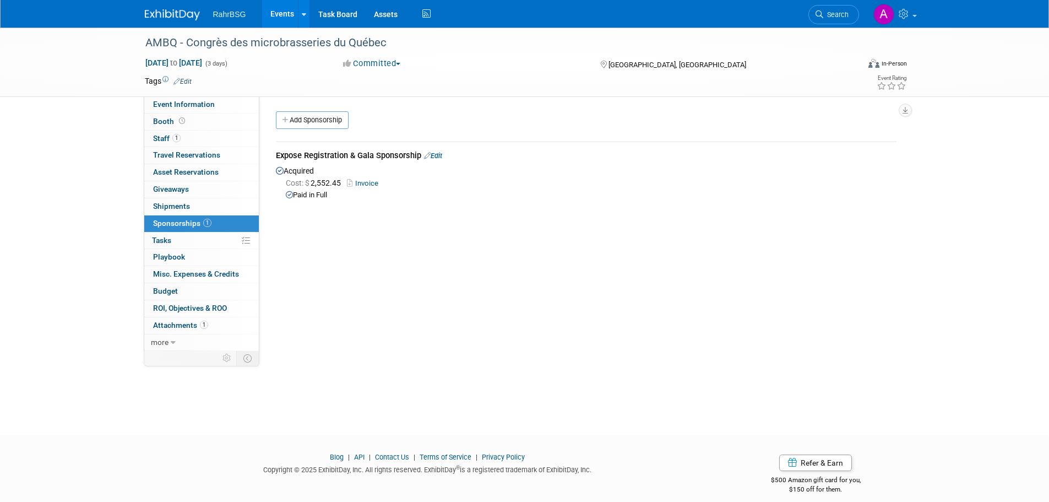
click at [373, 185] on link "Invoice" at bounding box center [365, 183] width 36 height 8
click at [436, 156] on link "Edit" at bounding box center [433, 155] width 18 height 8
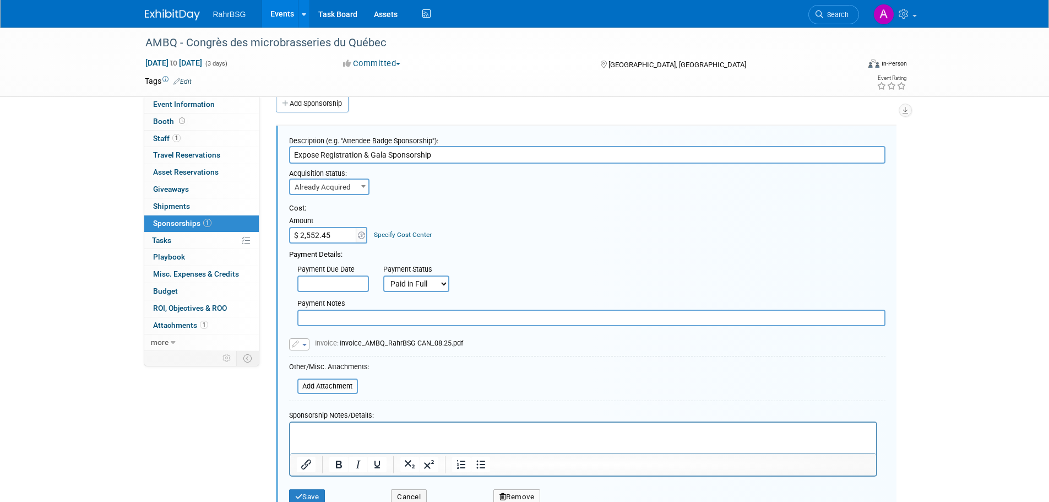
click at [334, 232] on input "$ 2,552.45" at bounding box center [323, 235] width 69 height 17
paste input "1,840.1"
type input "$ 1,840.15"
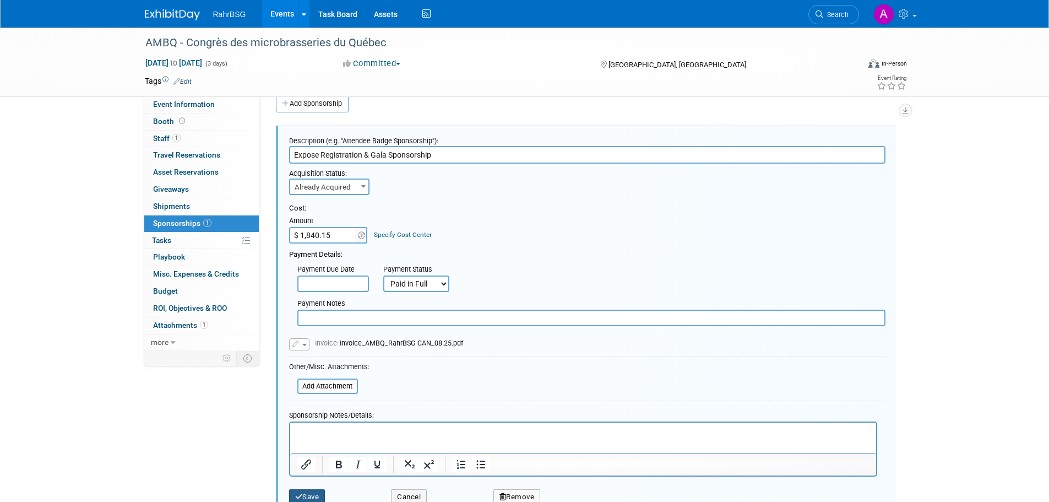
click at [317, 493] on button "Save" at bounding box center [307, 496] width 36 height 15
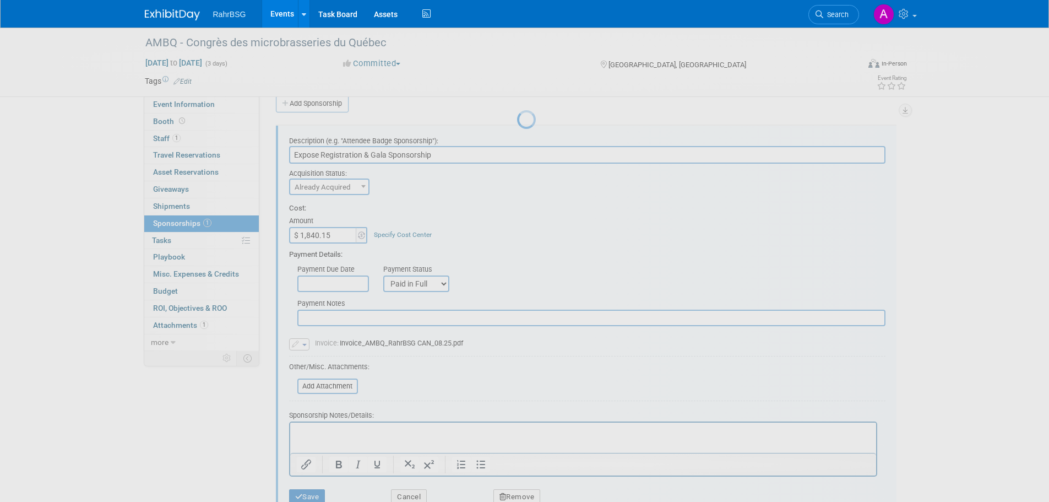
scroll to position [11, 0]
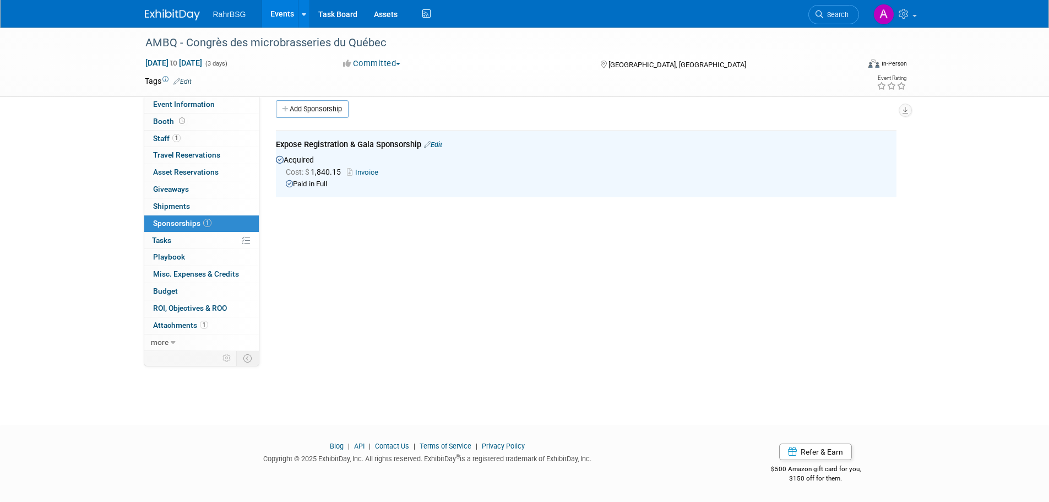
click at [184, 12] on img at bounding box center [172, 14] width 55 height 11
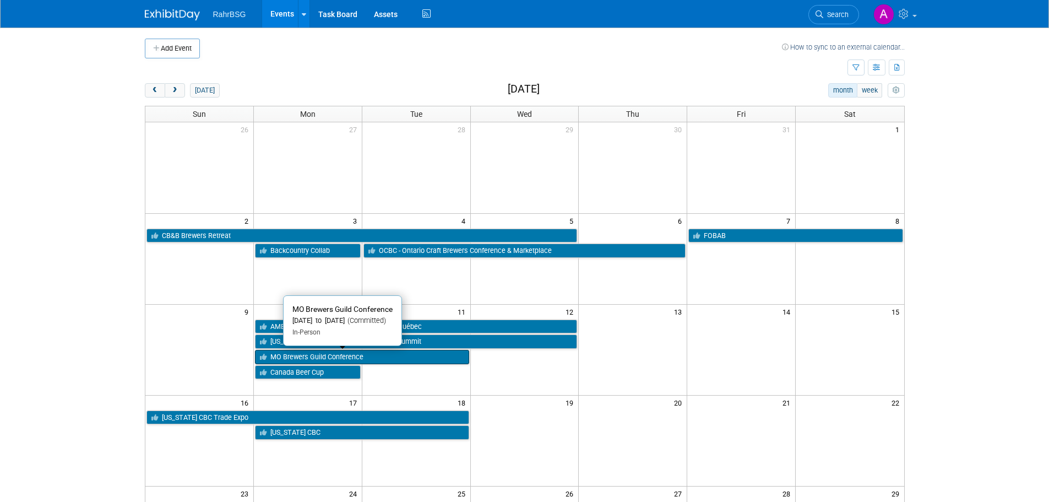
click at [412, 359] on link "MO Brewers Guild Conference" at bounding box center [362, 357] width 214 height 14
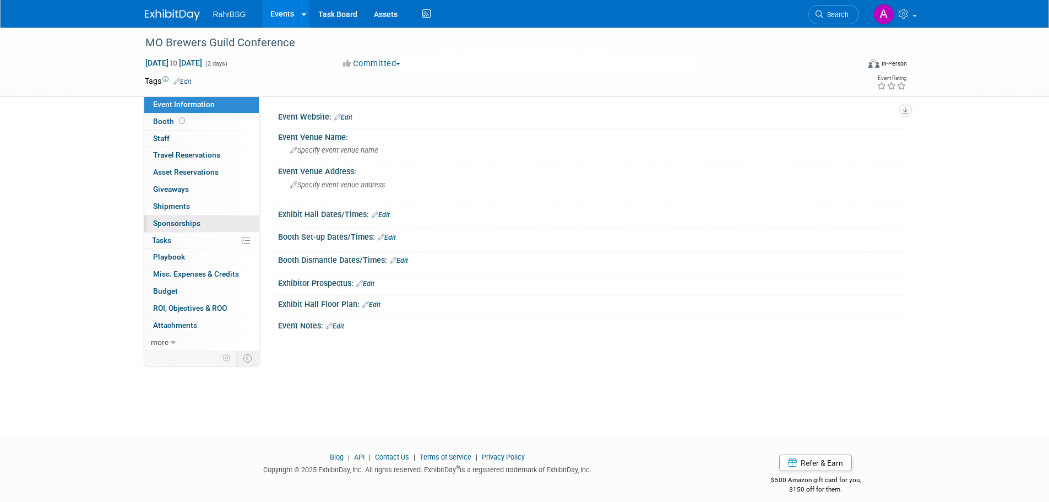
click at [186, 225] on span "Sponsorships 0" at bounding box center [176, 223] width 47 height 9
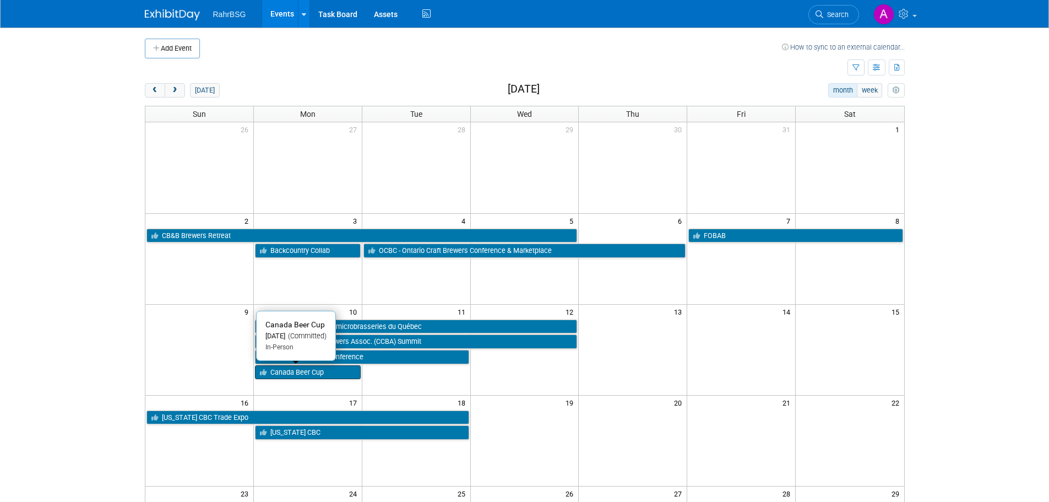
click at [319, 372] on link "Canada Beer Cup" at bounding box center [308, 372] width 106 height 14
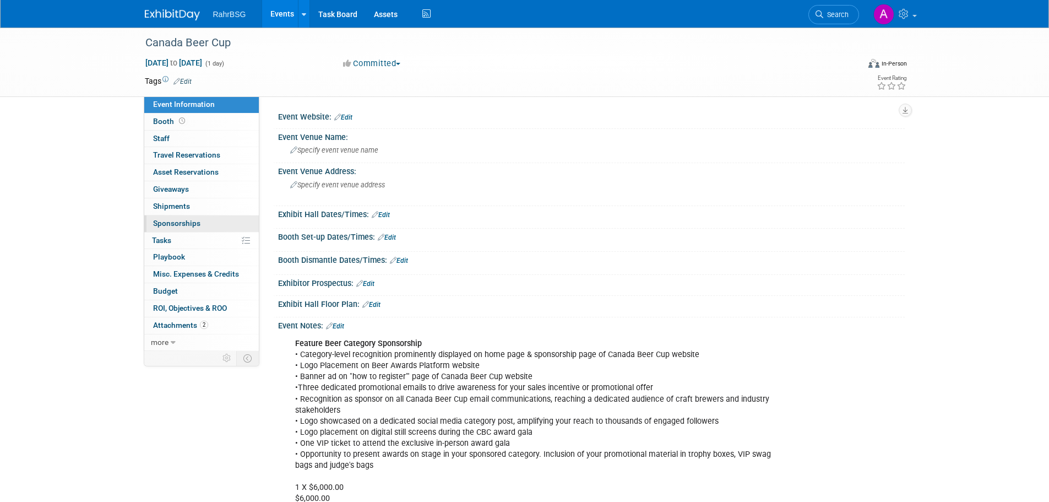
click at [185, 226] on span "Sponsorships 0" at bounding box center [176, 223] width 47 height 9
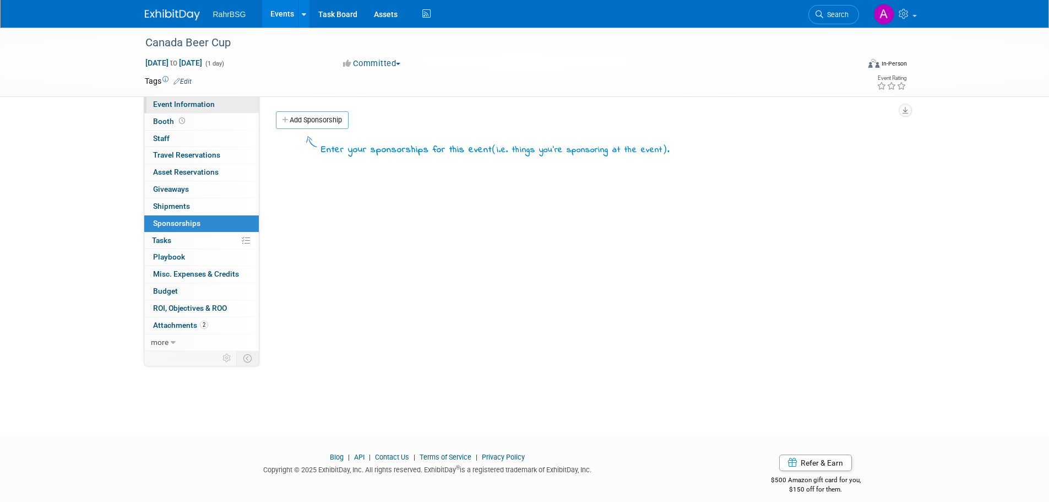
click at [171, 106] on span "Event Information" at bounding box center [184, 104] width 62 height 9
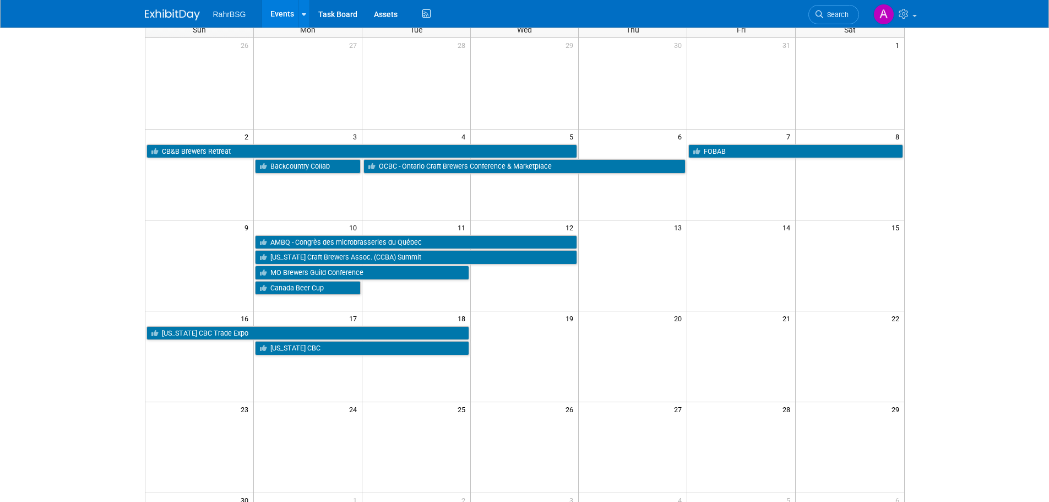
scroll to position [110, 0]
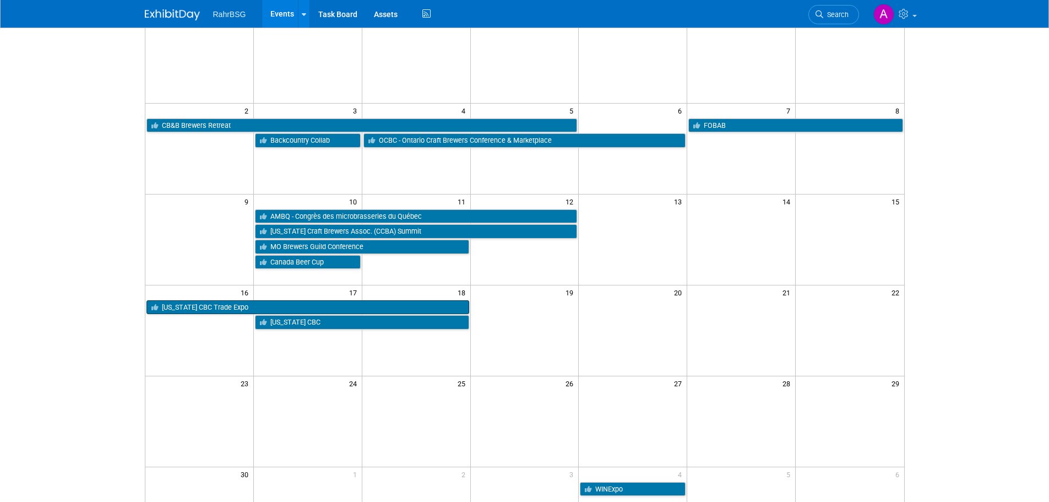
click at [322, 303] on link "[US_STATE] CBC Trade Expo" at bounding box center [307, 307] width 323 height 14
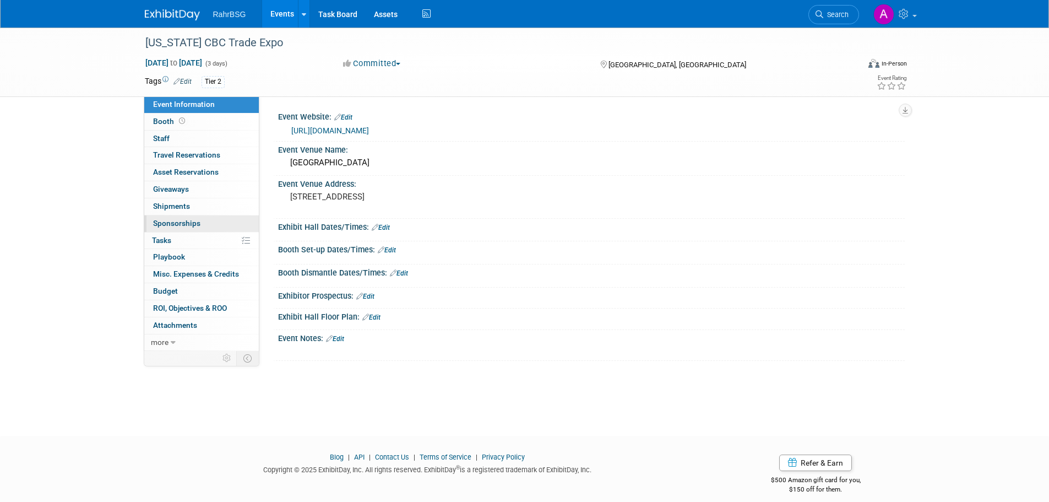
click at [198, 222] on span "Sponsorships 0" at bounding box center [176, 223] width 47 height 9
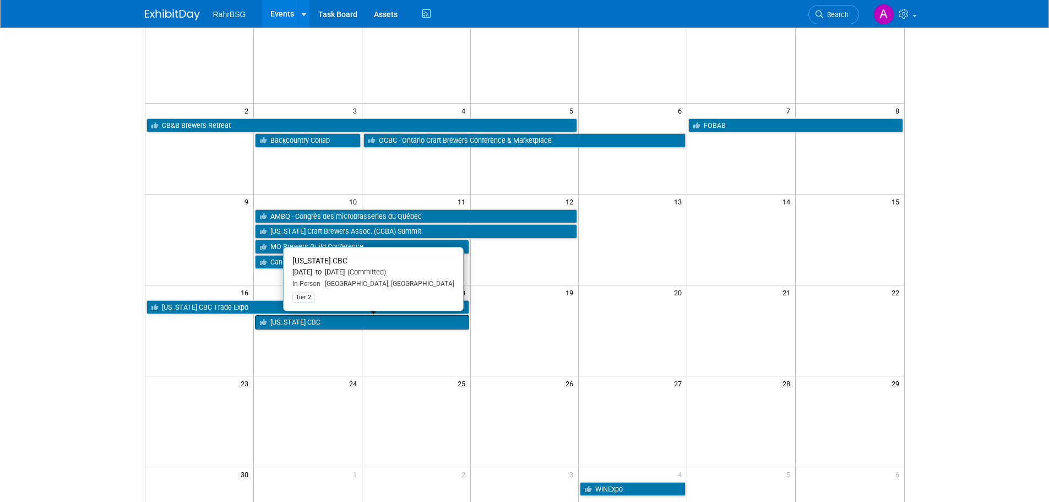
click at [324, 323] on link "[US_STATE] CBC" at bounding box center [362, 322] width 214 height 14
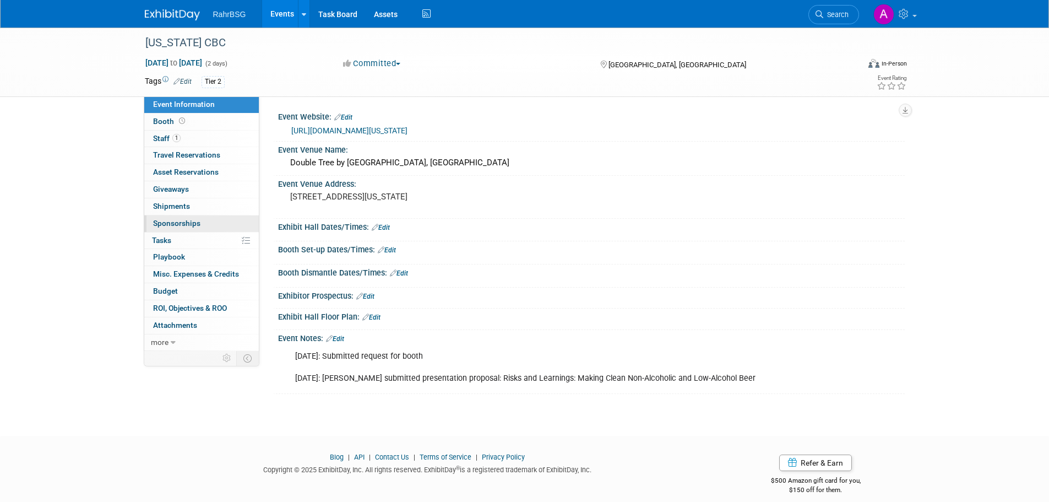
click at [195, 225] on span "Sponsorships 0" at bounding box center [176, 223] width 47 height 9
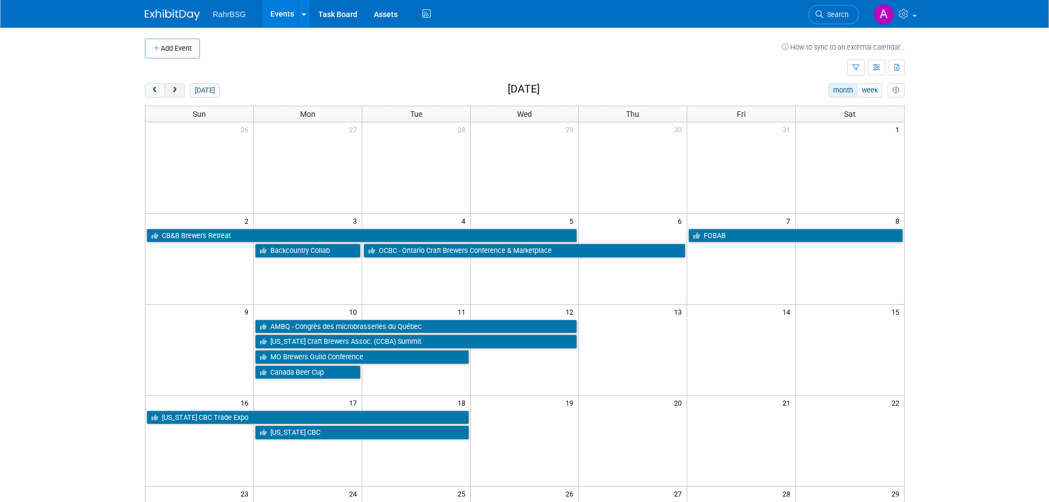
click at [178, 92] on span "next" at bounding box center [175, 90] width 8 height 7
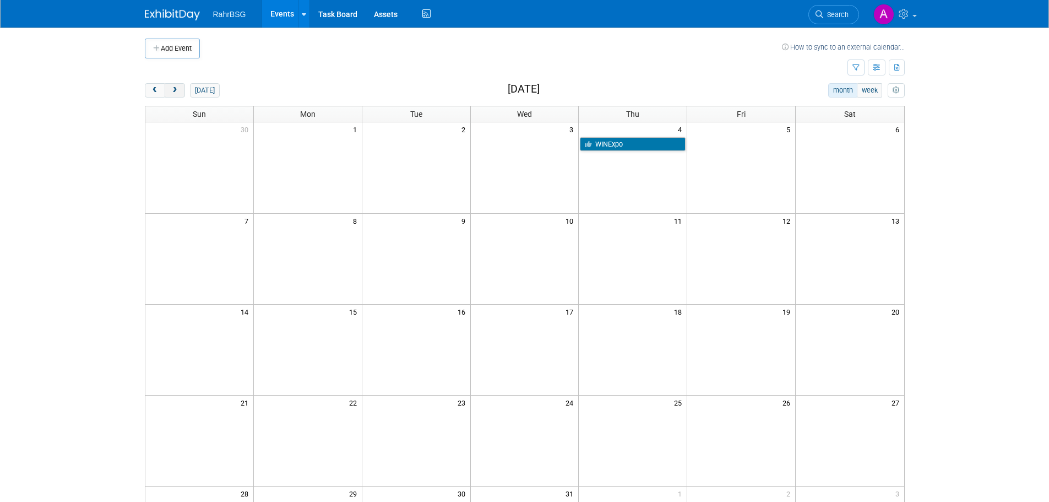
click at [171, 89] on span "next" at bounding box center [175, 90] width 8 height 7
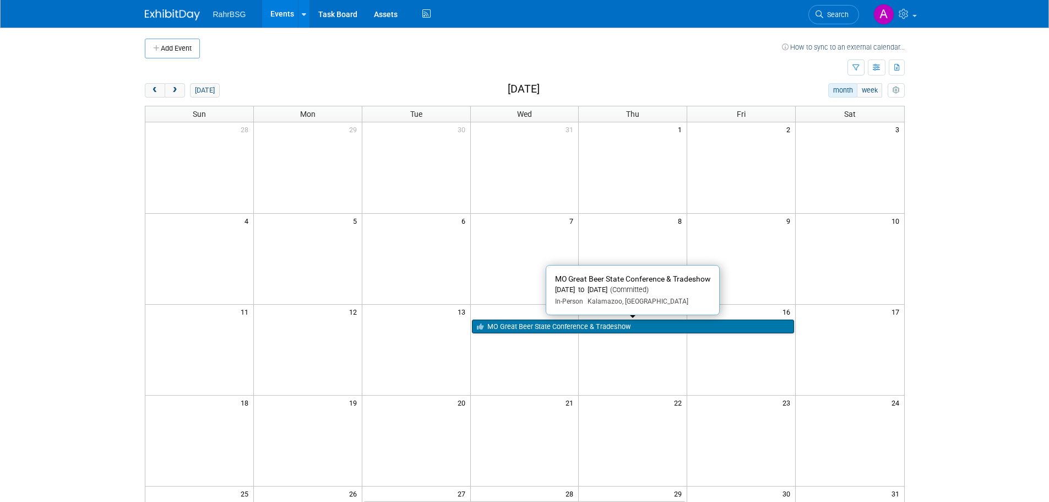
click at [577, 328] on link "MO Great Beer State Conference & Tradeshow" at bounding box center [633, 326] width 323 height 14
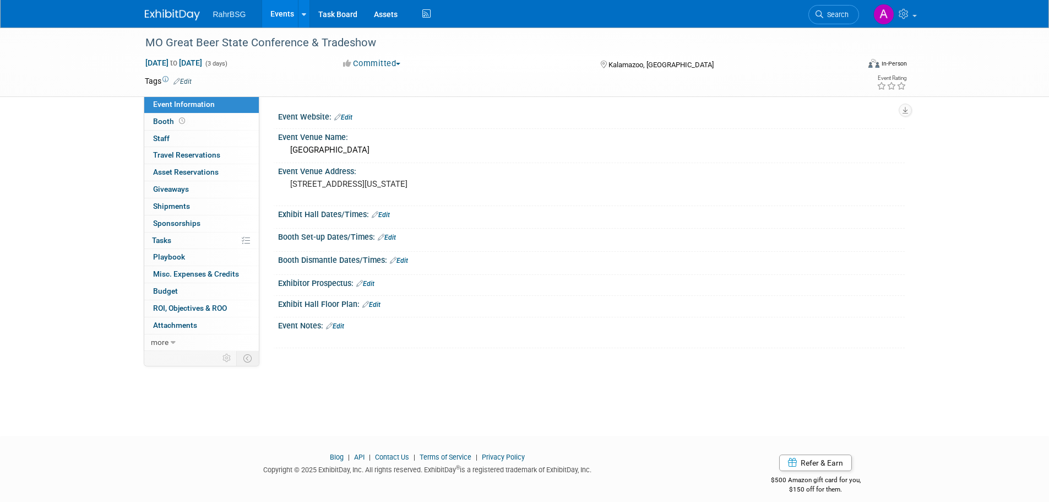
click at [165, 6] on link at bounding box center [179, 9] width 68 height 9
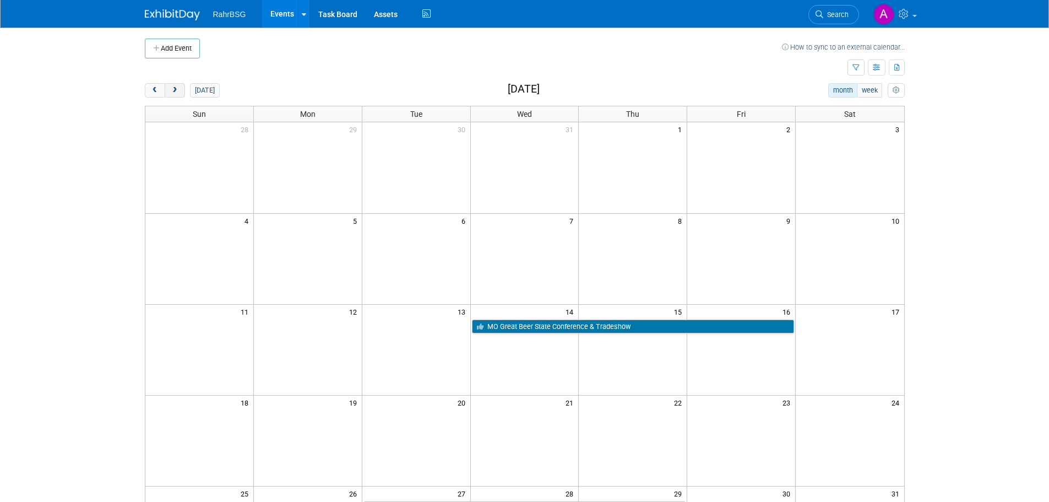
click at [178, 91] on span "next" at bounding box center [175, 90] width 8 height 7
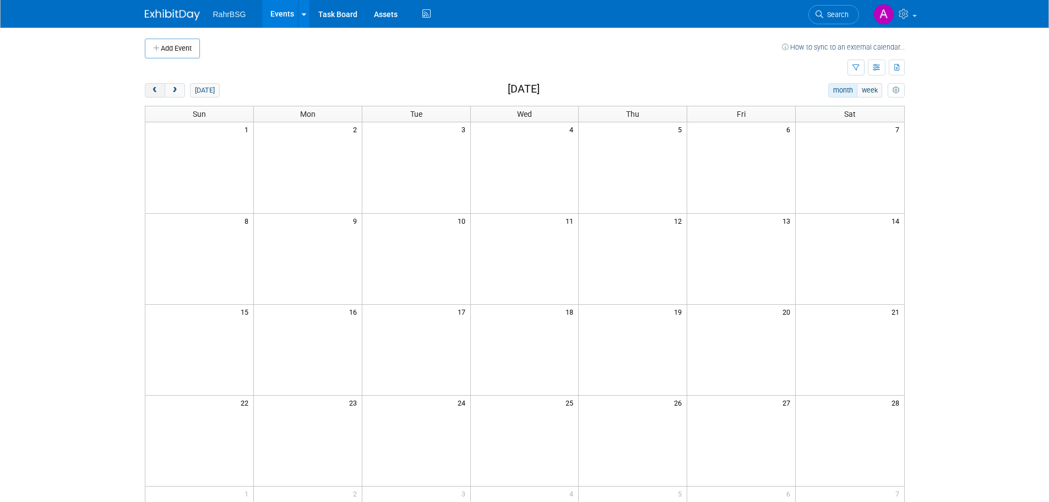
click at [153, 92] on span "prev" at bounding box center [155, 90] width 8 height 7
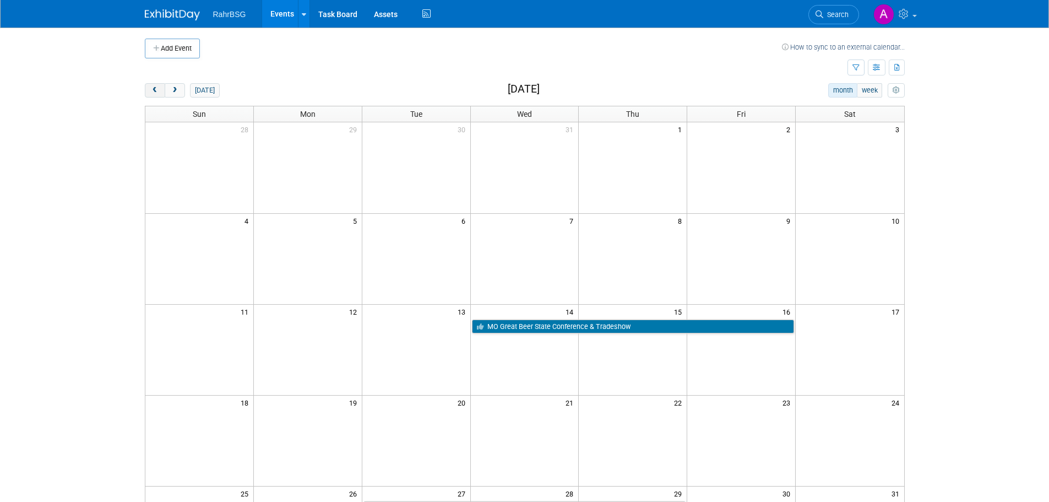
click at [153, 92] on span "prev" at bounding box center [155, 90] width 8 height 7
click at [154, 92] on span "prev" at bounding box center [155, 90] width 8 height 7
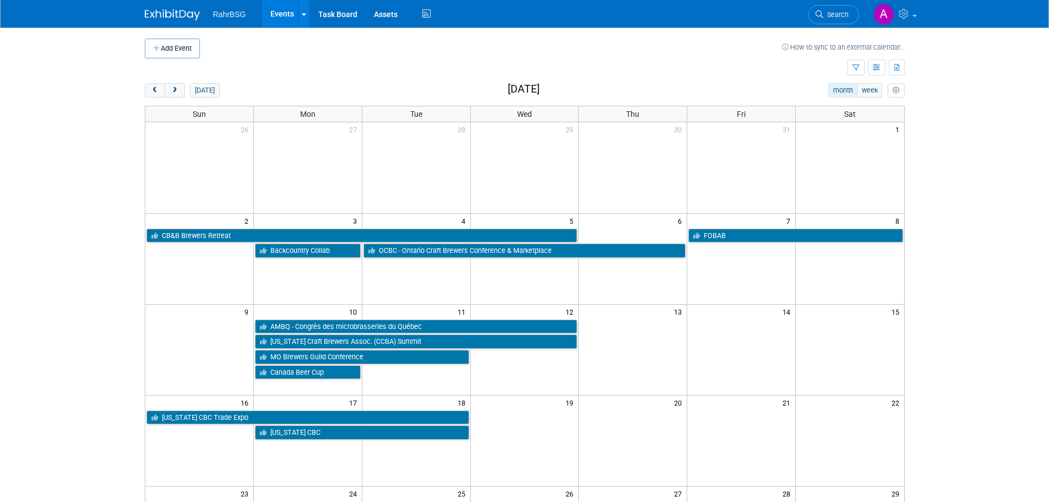
click at [393, 169] on td at bounding box center [416, 167] width 108 height 91
click at [156, 94] on button "prev" at bounding box center [155, 90] width 20 height 14
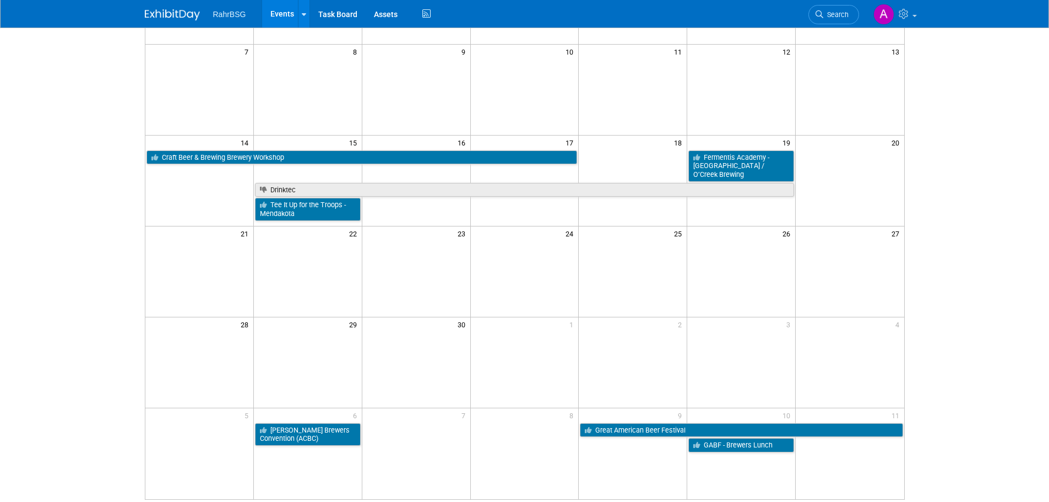
scroll to position [110, 0]
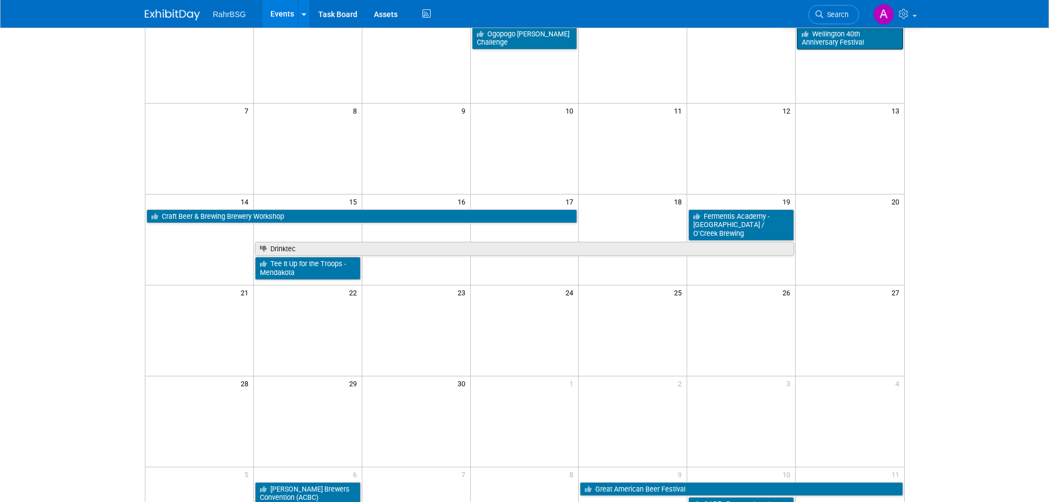
click at [825, 41] on link "Wellington 40th Anniversary Festival" at bounding box center [850, 38] width 106 height 23
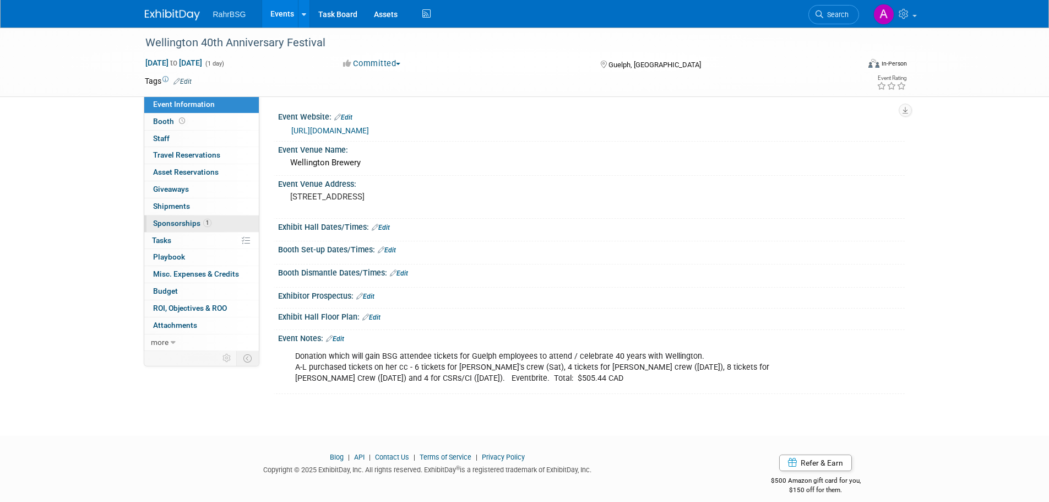
click at [171, 229] on link "1 Sponsorships 1" at bounding box center [201, 223] width 115 height 17
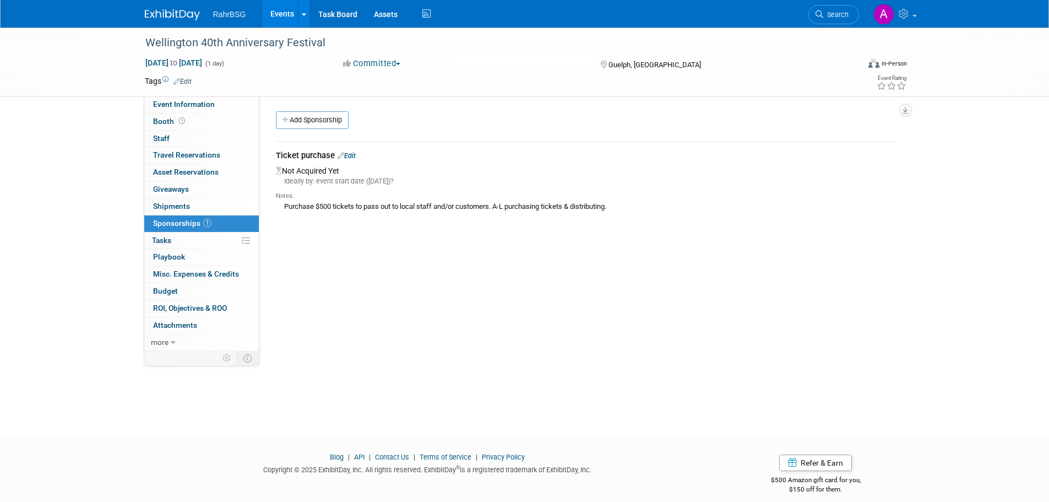
click at [348, 156] on link "Edit" at bounding box center [347, 155] width 18 height 8
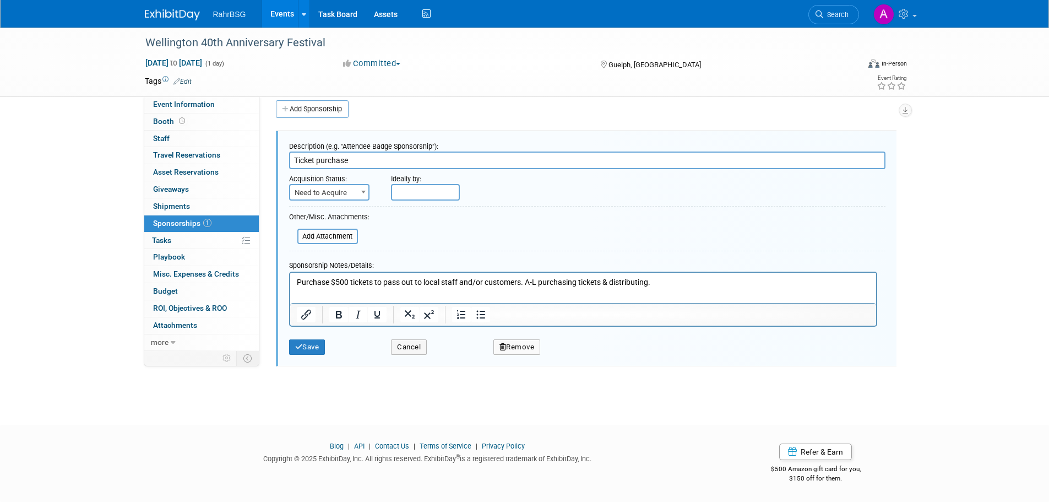
click at [711, 281] on p "Purchase $500 tickets to pass out to local staff and/or customers. A-L purchasi…" at bounding box center [582, 281] width 573 height 11
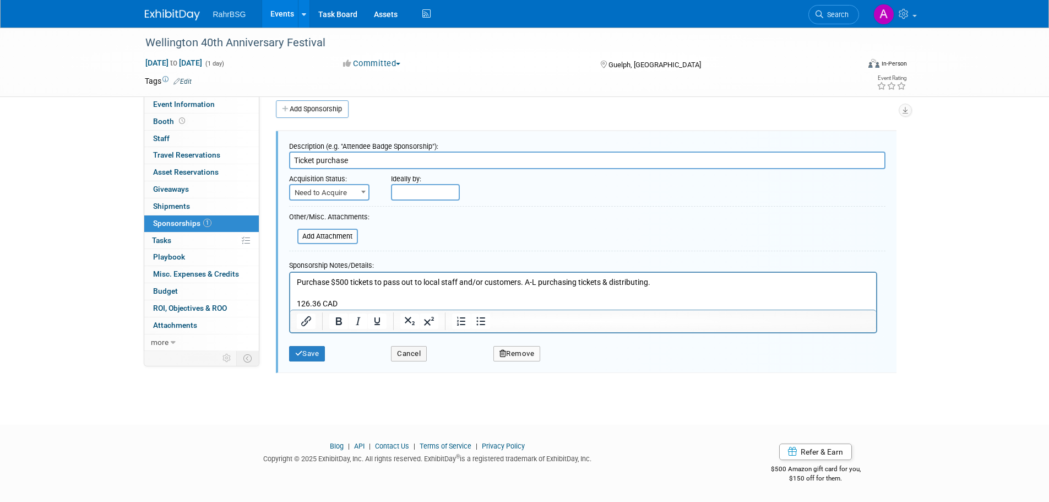
click at [352, 300] on p "126.36 CAD" at bounding box center [582, 303] width 573 height 11
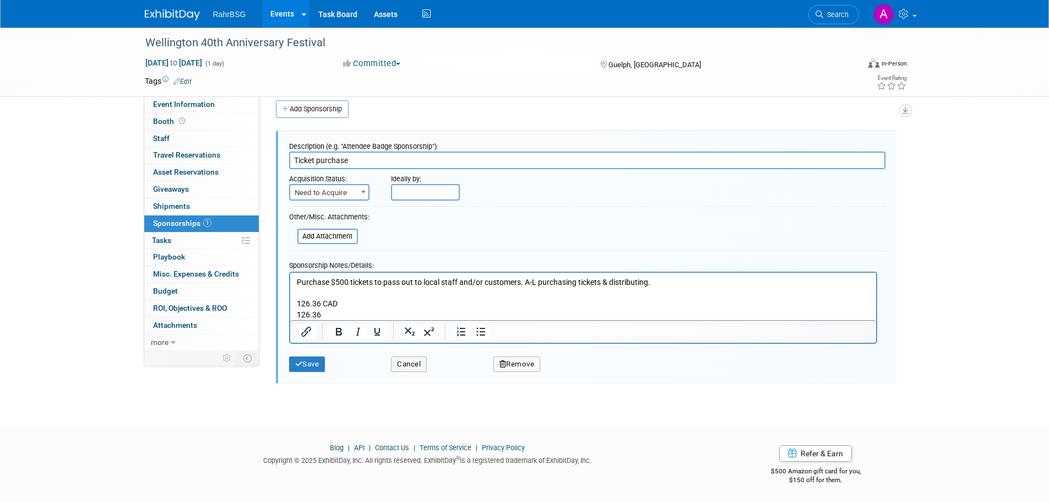
click at [352, 313] on p "126.36" at bounding box center [582, 314] width 573 height 11
click at [388, 310] on p "126.36 CAD" at bounding box center [582, 314] width 573 height 11
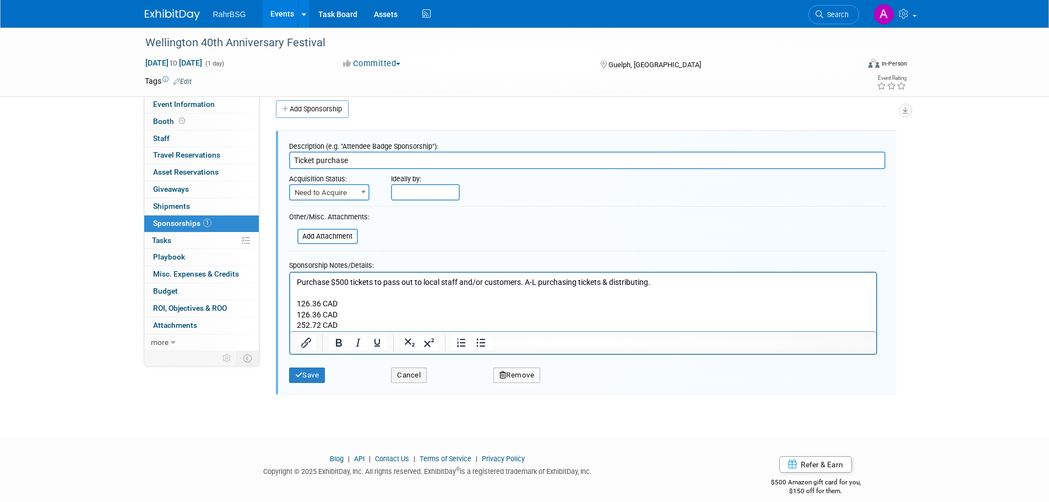
click at [320, 325] on p "252.72 CAD" at bounding box center [582, 324] width 573 height 11
click at [385, 305] on p "126.36 CAD" at bounding box center [582, 303] width 573 height 11
click at [417, 297] on p "Rich Text Area. Press ALT-0 for help." at bounding box center [582, 292] width 573 height 11
click at [370, 325] on p "252.72 CAD" at bounding box center [582, 324] width 573 height 11
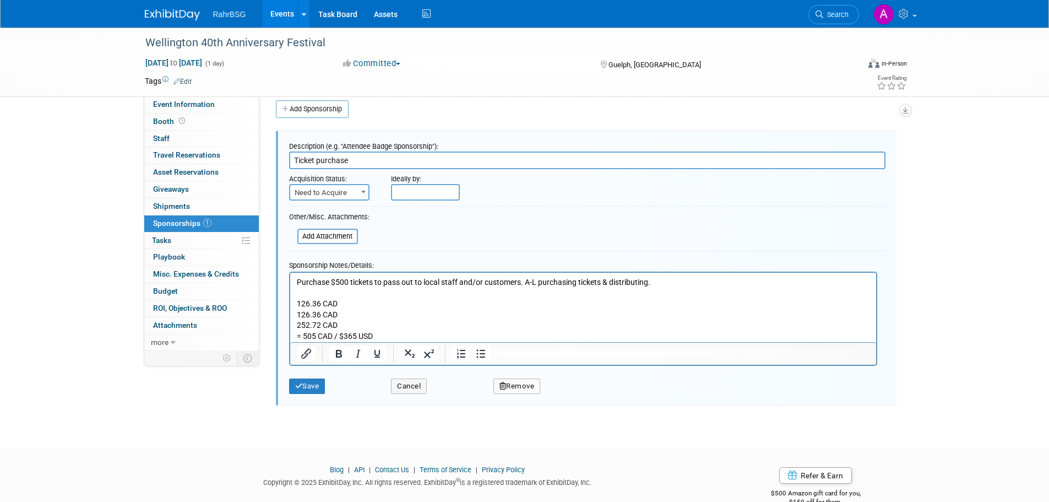
click at [334, 291] on p "Rich Text Area. Press ALT-0 for help." at bounding box center [582, 292] width 573 height 11
click at [311, 389] on button "Save" at bounding box center [307, 385] width 36 height 15
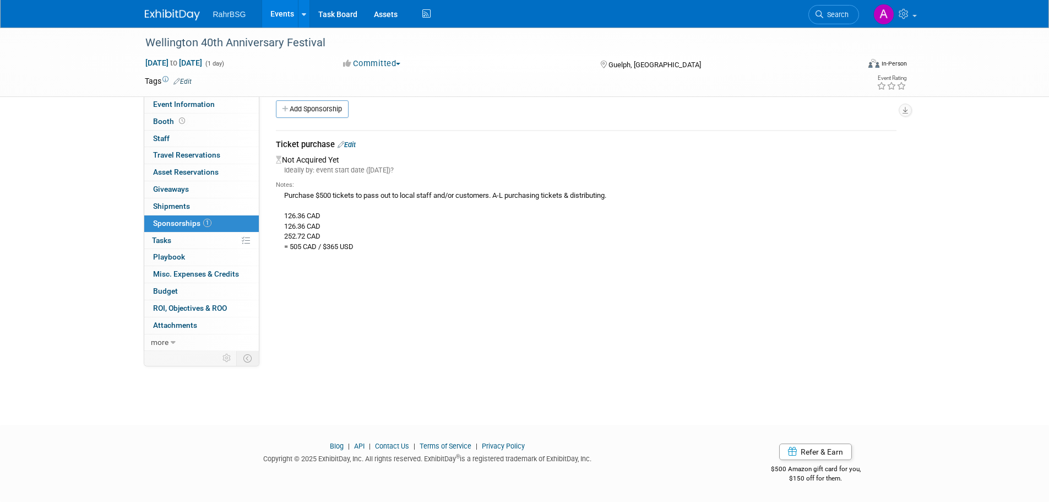
click at [353, 142] on link "Edit" at bounding box center [347, 144] width 18 height 8
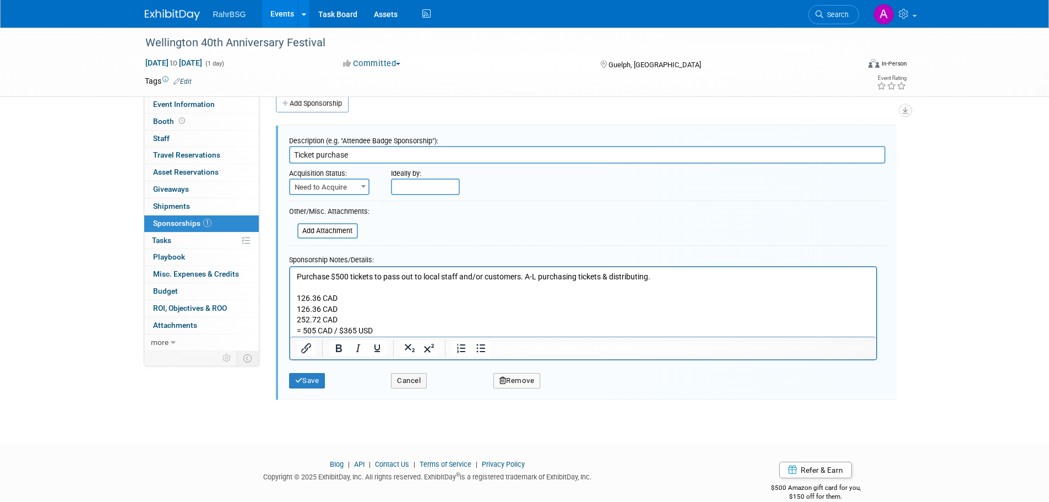
click at [343, 181] on span "Need to Acquire" at bounding box center [329, 187] width 78 height 15
select select "2"
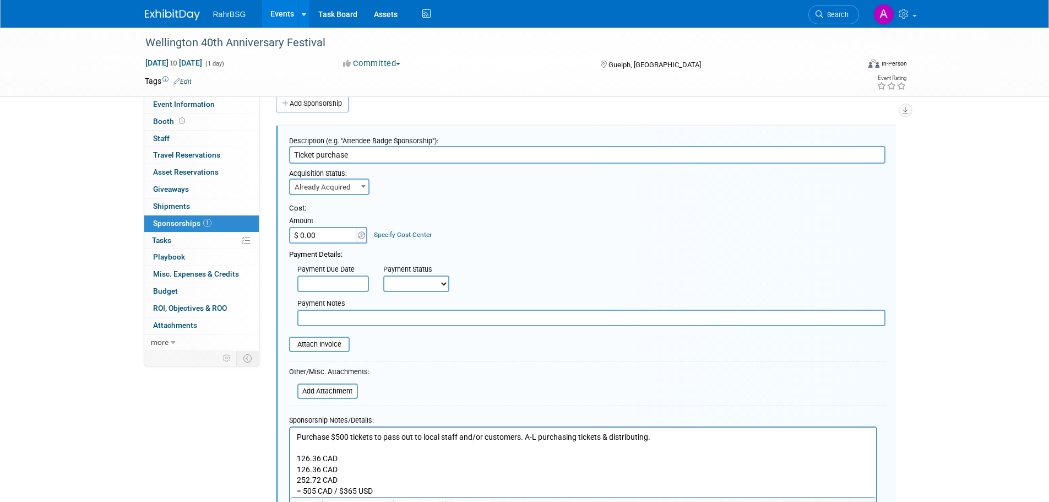
click at [333, 235] on input "$ 0.00" at bounding box center [323, 235] width 69 height 17
type input "$ 365.00"
click at [655, 184] on div "Acquisition Status: Need to Acquire Already Acquired Already Acquired Ideally b…" at bounding box center [587, 179] width 613 height 31
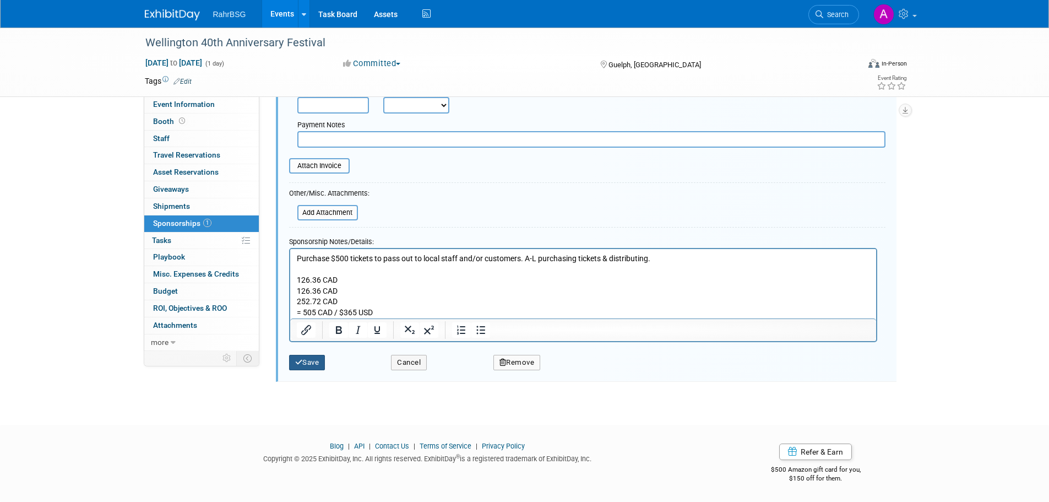
click at [313, 364] on button "Save" at bounding box center [307, 362] width 36 height 15
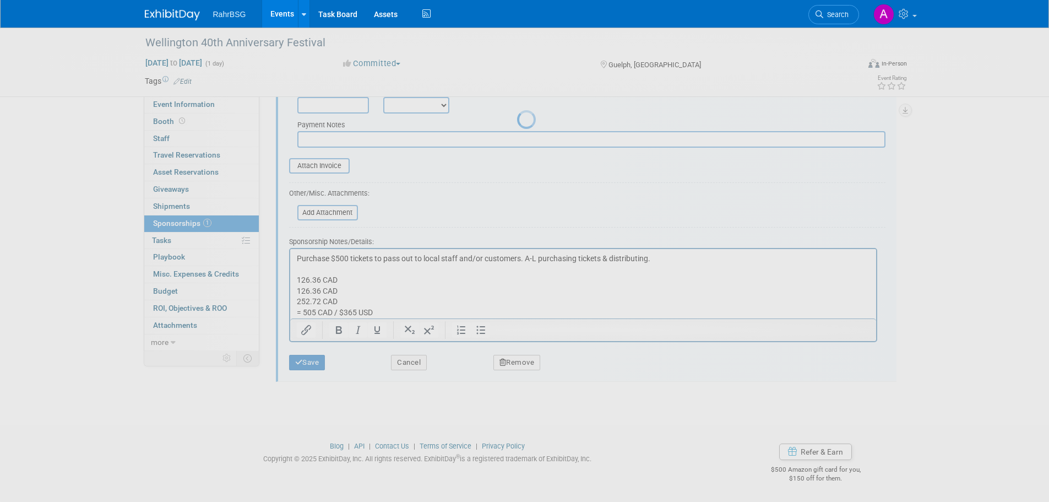
scroll to position [11, 0]
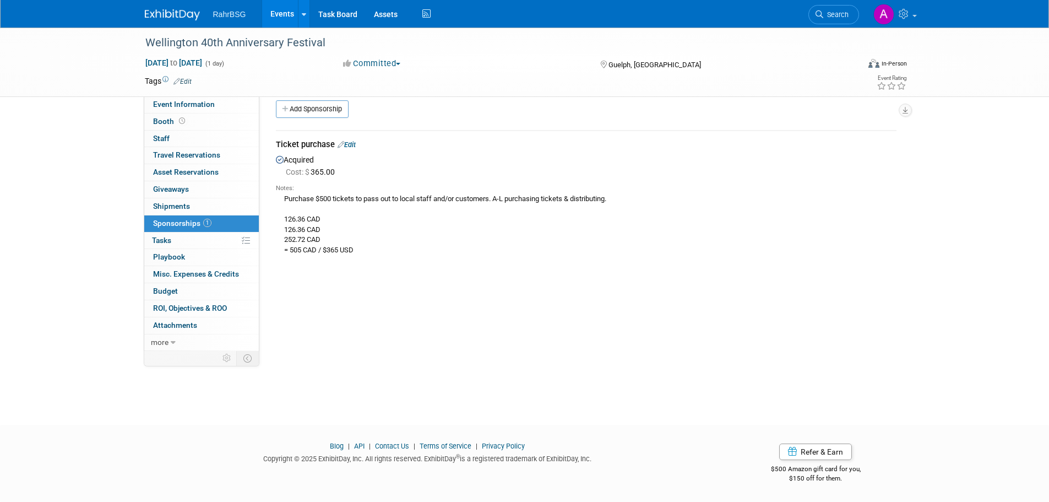
click at [182, 18] on img at bounding box center [172, 14] width 55 height 11
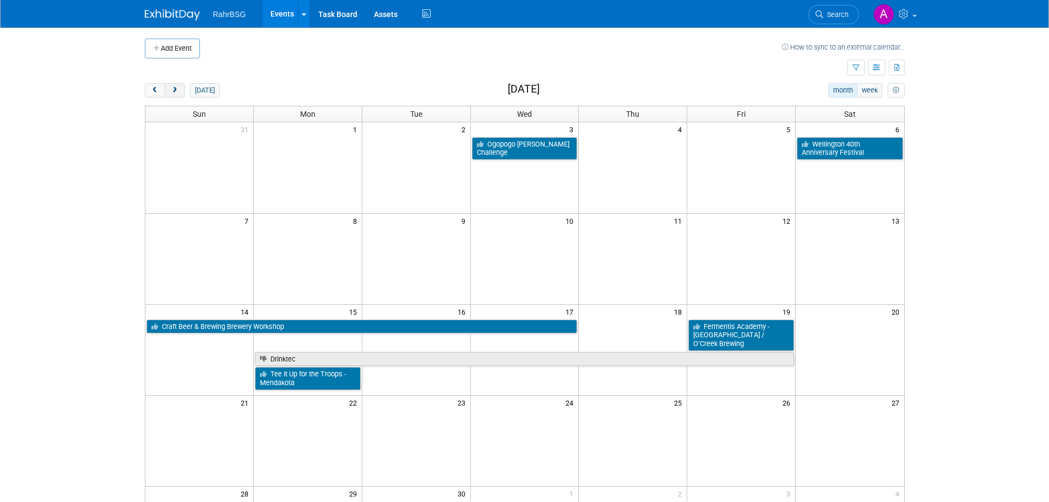
click at [176, 90] on span "next" at bounding box center [175, 90] width 8 height 7
